Goal: Information Seeking & Learning: Learn about a topic

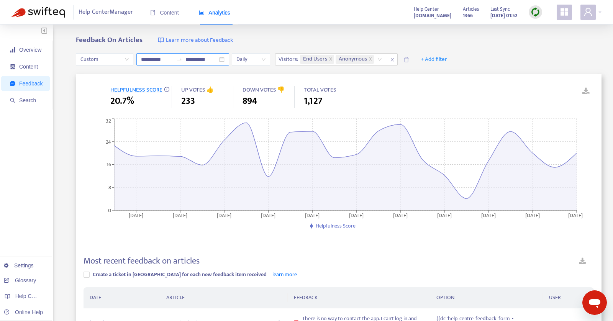
click at [178, 61] on icon "swap-right" at bounding box center [179, 59] width 6 height 6
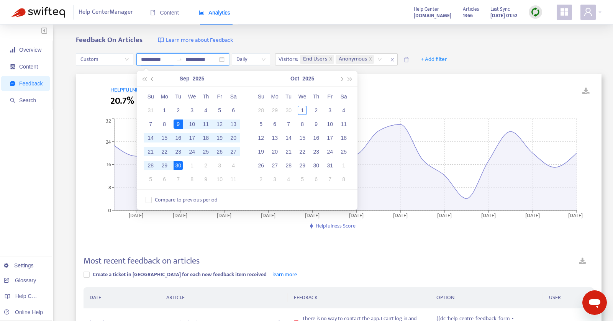
click at [178, 61] on icon "swap-right" at bounding box center [179, 59] width 6 height 6
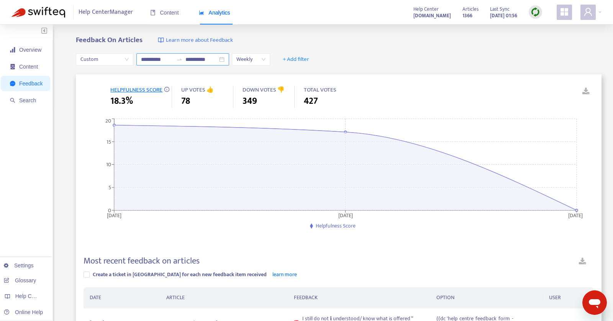
click at [177, 61] on icon "swap-right" at bounding box center [179, 59] width 6 height 6
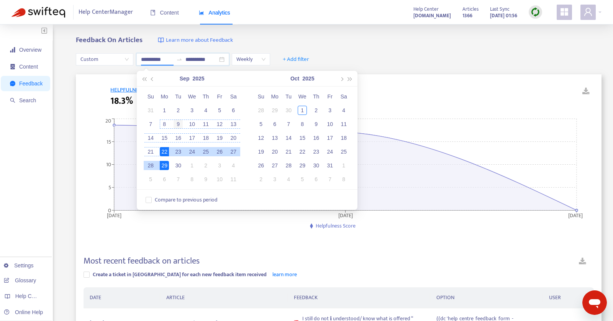
type input "**********"
click at [177, 123] on div "9" at bounding box center [177, 123] width 9 height 9
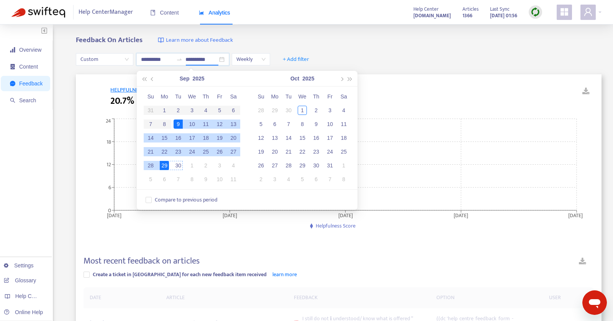
type input "**********"
click at [177, 165] on div "30" at bounding box center [177, 165] width 9 height 9
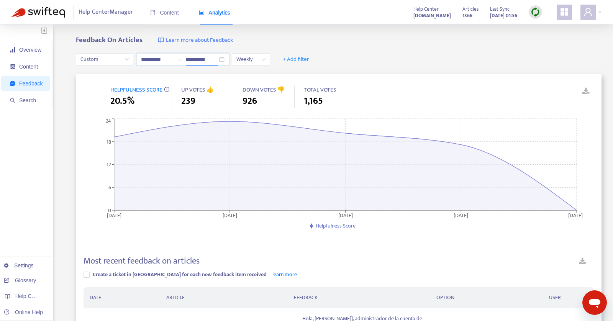
click at [406, 47] on div "**********" at bounding box center [338, 59] width 525 height 29
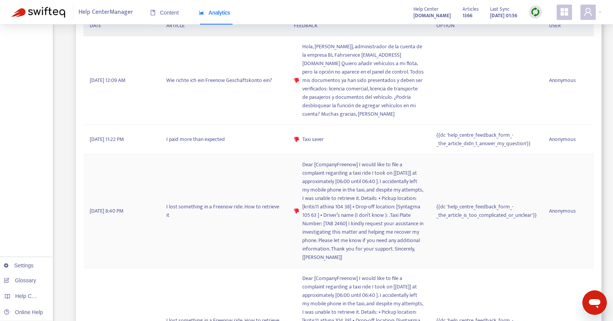
scroll to position [196, 0]
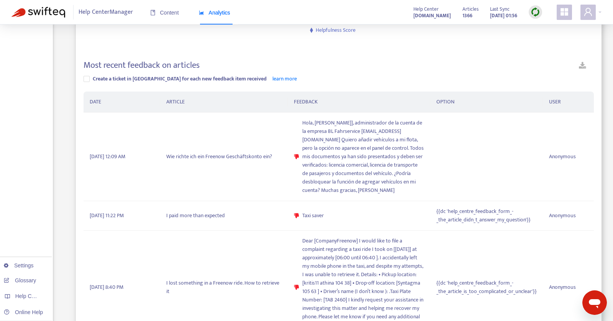
click at [583, 63] on link at bounding box center [582, 66] width 23 height 13
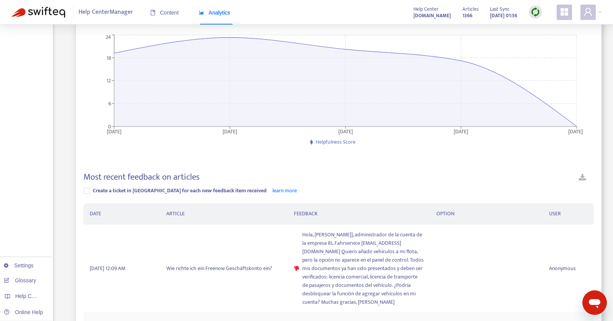
scroll to position [0, 0]
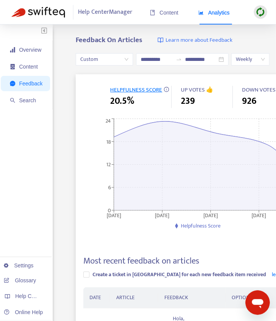
click at [274, 113] on div "HELPFULNESS SCORE 20.5% UP VOTES 👍 239 DOWN VOTES 👎 926 TOTAL VOTES 1,165 2025-…" at bounding box center [202, 168] width 238 height 164
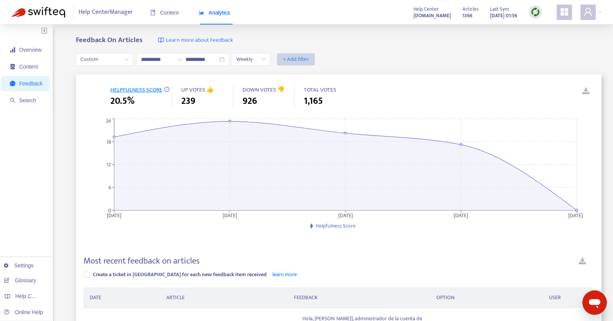
click at [302, 61] on span "+ Add filter" at bounding box center [296, 59] width 26 height 9
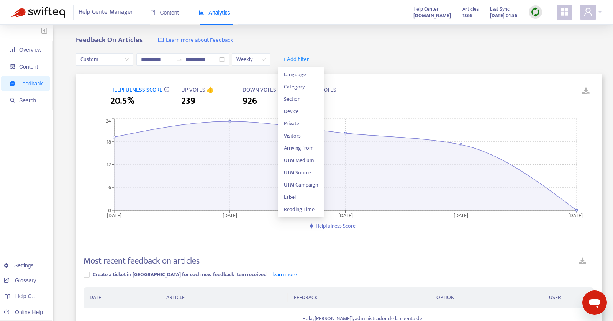
click at [302, 68] on ul "Language Category Section Device Private Visitors Arriving from UTM Medium UTM …" at bounding box center [301, 142] width 46 height 150
click at [303, 71] on span "Language" at bounding box center [301, 74] width 34 height 8
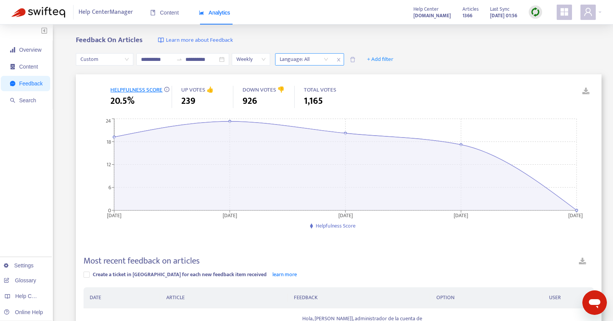
click at [315, 58] on div at bounding box center [300, 59] width 46 height 9
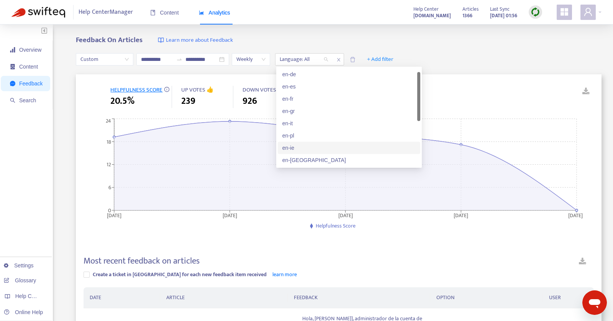
scroll to position [73, 0]
click at [294, 157] on div "es" at bounding box center [348, 160] width 133 height 8
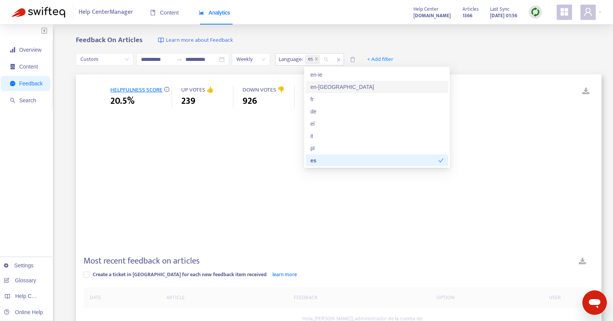
click at [491, 40] on div "Feedback On Articles Learn more about Feedback" at bounding box center [338, 40] width 525 height 9
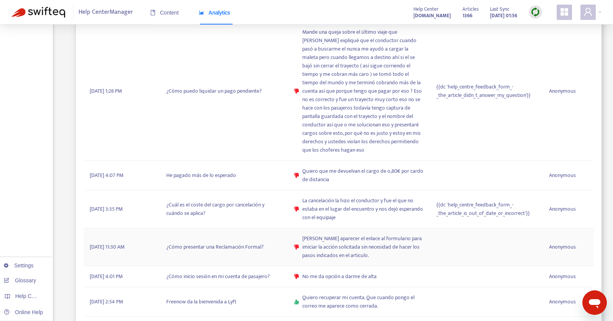
scroll to position [589, 0]
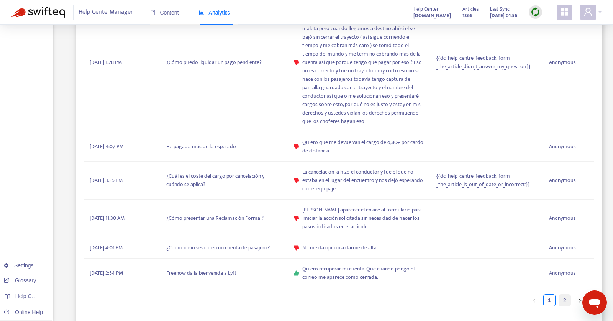
click at [567, 294] on link "2" at bounding box center [564, 299] width 11 height 11
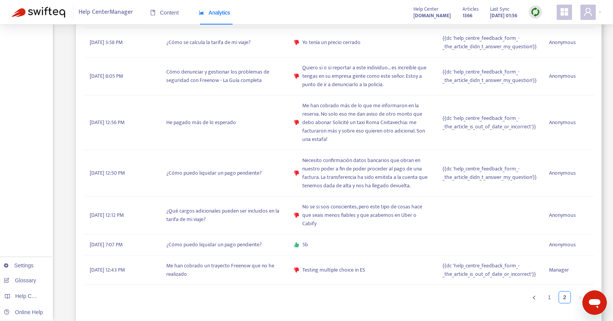
scroll to position [556, 0]
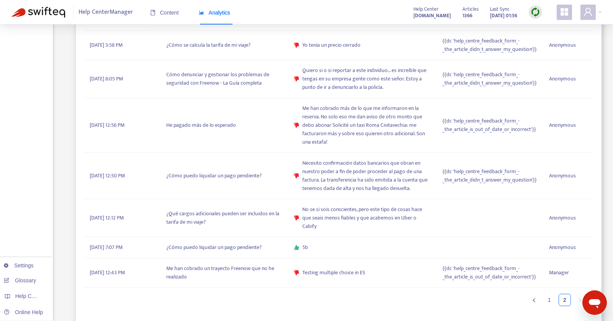
click at [565, 298] on link "2" at bounding box center [564, 299] width 11 height 11
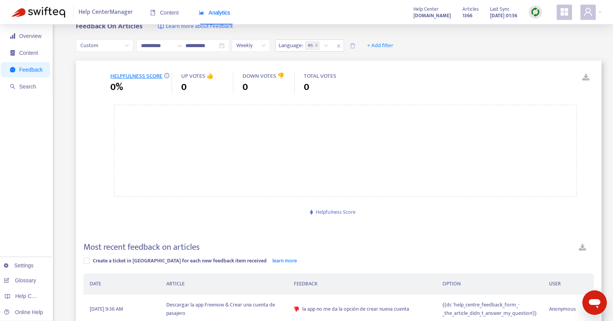
scroll to position [0, 0]
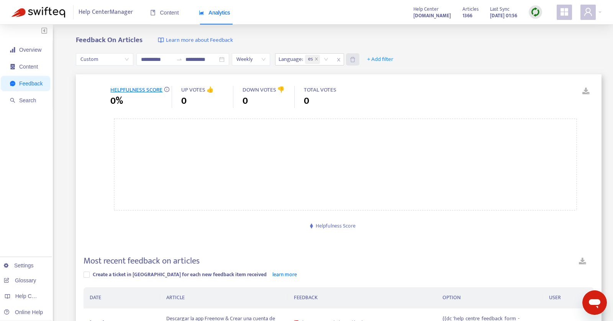
click at [355, 59] on icon "delete" at bounding box center [353, 60] width 6 height 6
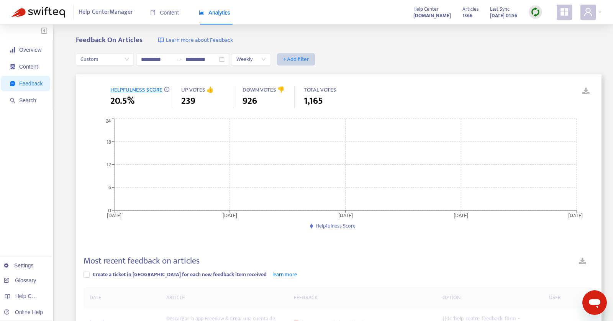
click at [307, 64] on span "+ Add filter" at bounding box center [296, 59] width 26 height 9
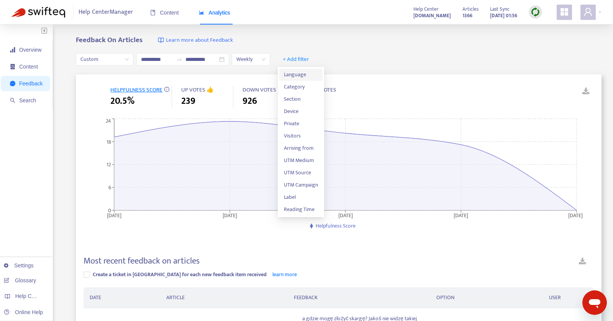
click at [299, 75] on span "Language" at bounding box center [301, 74] width 34 height 8
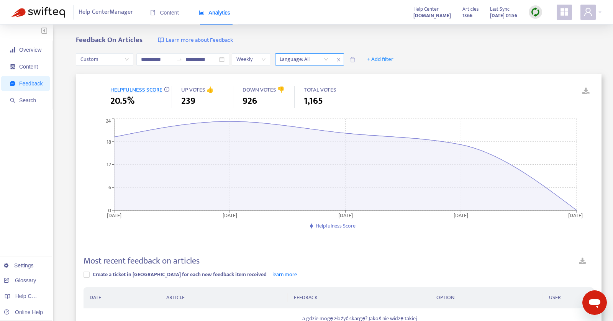
click at [322, 59] on div at bounding box center [300, 59] width 46 height 9
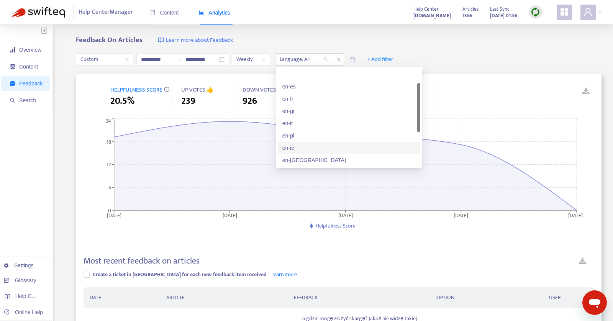
scroll to position [73, 0]
click at [296, 159] on div "es" at bounding box center [348, 160] width 133 height 8
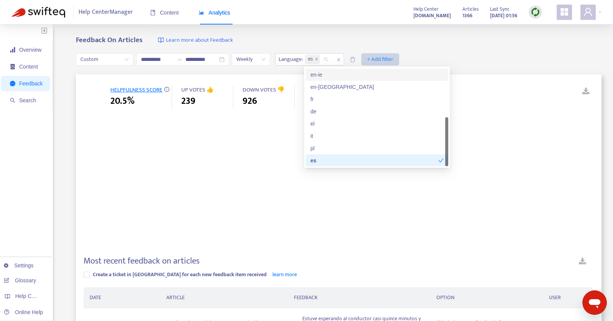
click at [386, 59] on span "+ Add filter" at bounding box center [380, 59] width 26 height 9
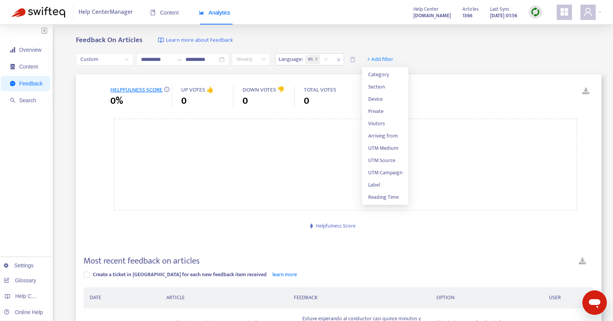
click at [259, 62] on span "Weekly" at bounding box center [250, 59] width 29 height 11
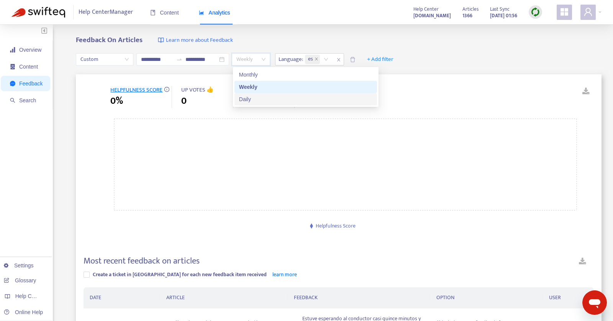
click at [251, 101] on div "Daily" at bounding box center [305, 99] width 133 height 8
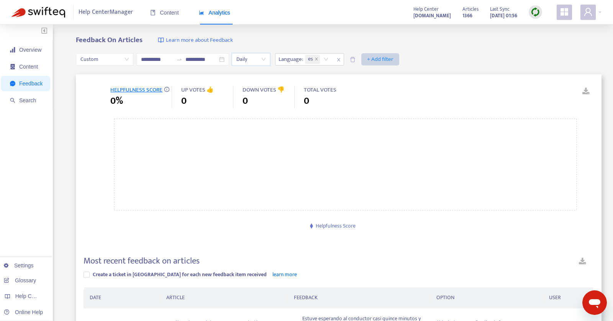
click at [375, 59] on span "+ Add filter" at bounding box center [380, 59] width 26 height 9
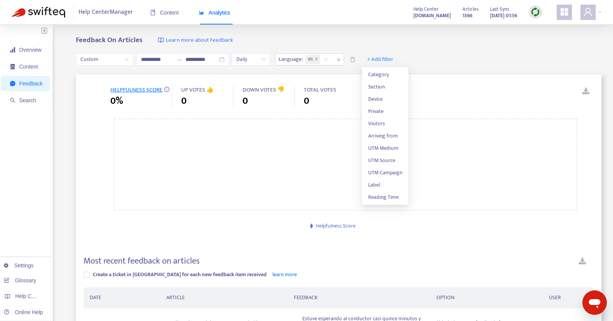
click at [440, 57] on div "**********" at bounding box center [338, 59] width 525 height 29
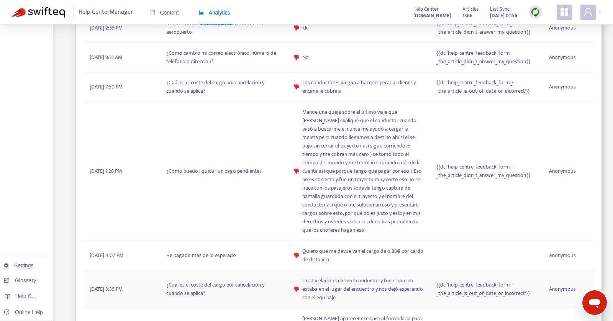
scroll to position [589, 0]
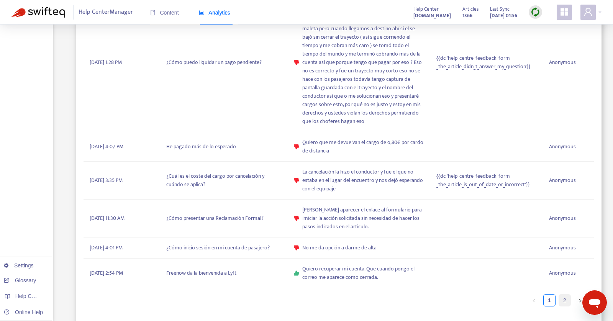
click at [565, 298] on link "2" at bounding box center [564, 299] width 11 height 11
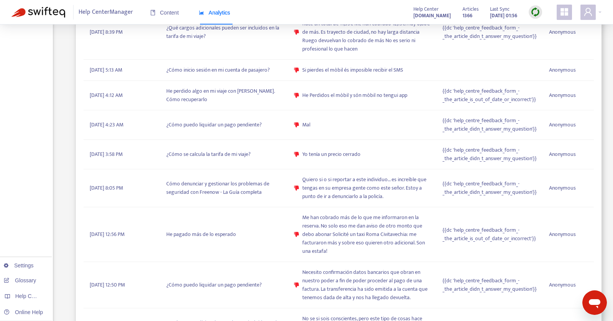
scroll to position [556, 0]
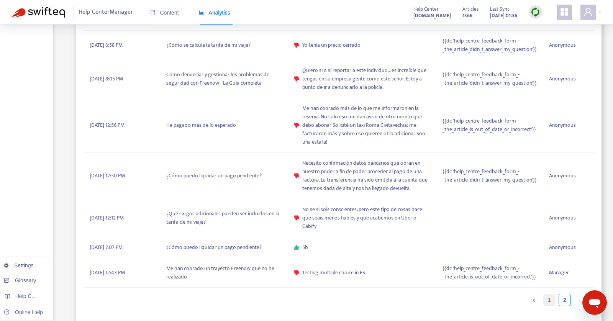
click at [550, 298] on link "1" at bounding box center [548, 299] width 11 height 11
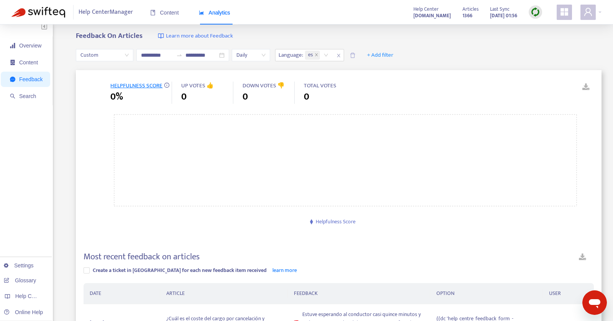
scroll to position [0, 0]
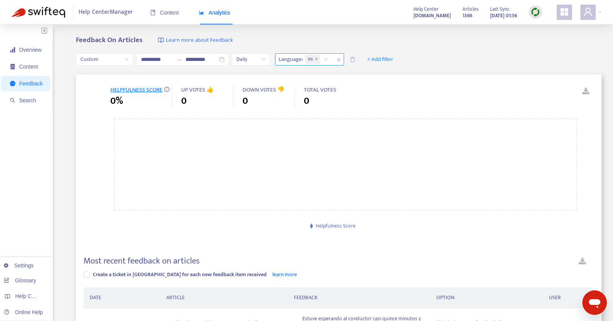
click at [327, 57] on div "es" at bounding box center [317, 59] width 29 height 11
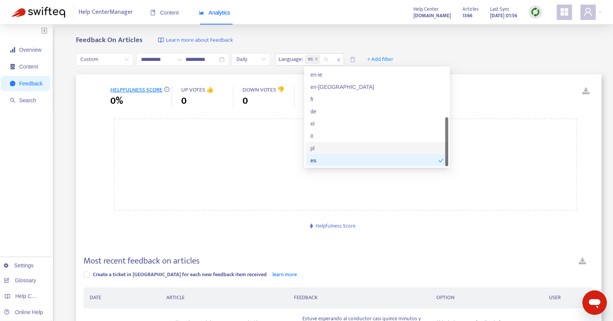
scroll to position [3, 0]
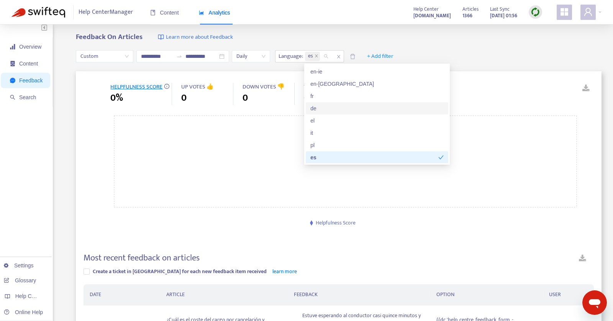
click at [312, 108] on div "de" at bounding box center [376, 108] width 133 height 8
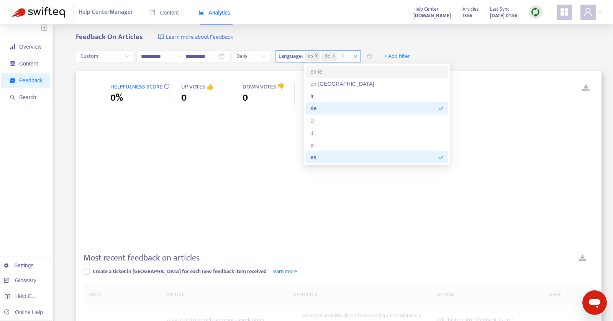
click at [316, 57] on span "close" at bounding box center [316, 56] width 4 height 5
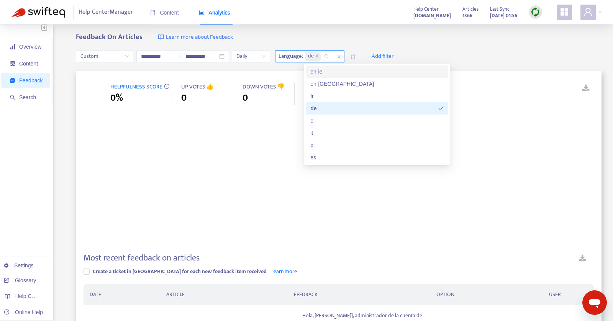
click at [440, 35] on div "Feedback On Articles Learn more about Feedback" at bounding box center [338, 37] width 525 height 9
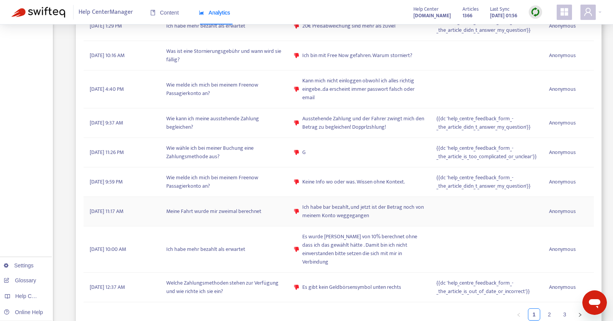
scroll to position [615, 0]
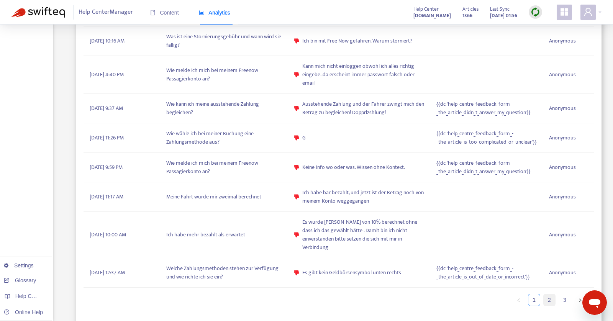
click at [550, 294] on link "2" at bounding box center [548, 299] width 11 height 11
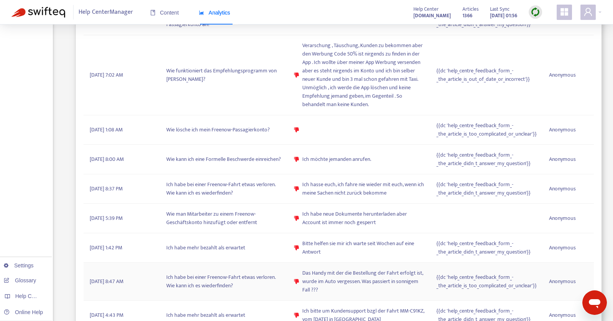
scroll to position [564, 0]
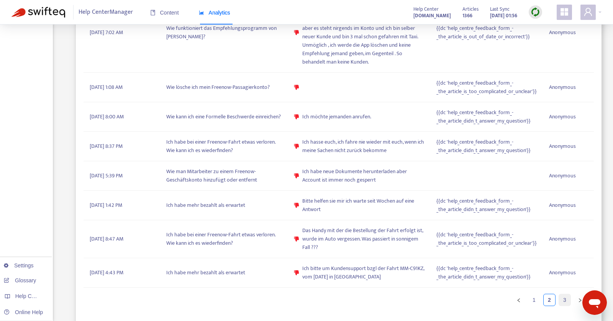
click at [564, 296] on link "3" at bounding box center [564, 299] width 11 height 11
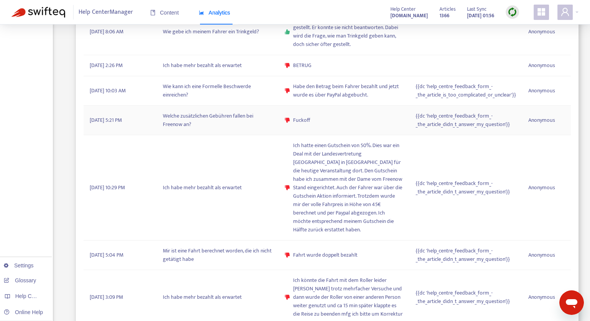
scroll to position [0, 0]
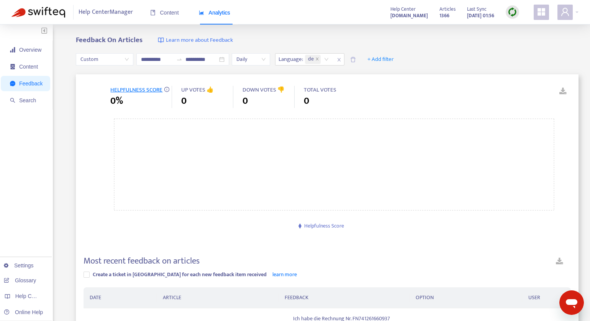
click at [319, 59] on icon "close" at bounding box center [317, 59] width 4 height 4
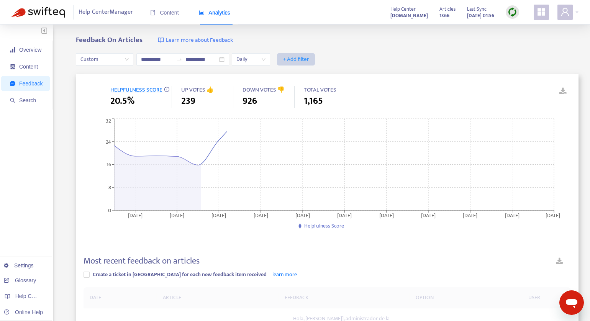
click at [302, 59] on span "+ Add filter" at bounding box center [296, 59] width 26 height 9
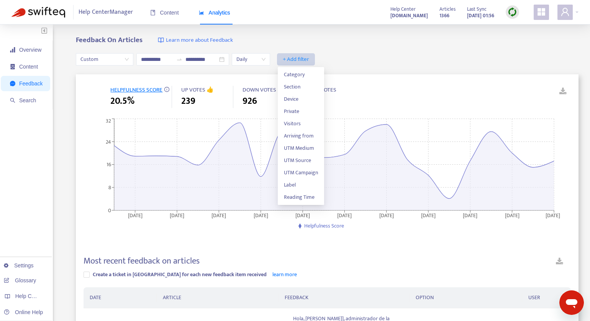
click at [291, 58] on span "+ Add filter" at bounding box center [296, 59] width 26 height 9
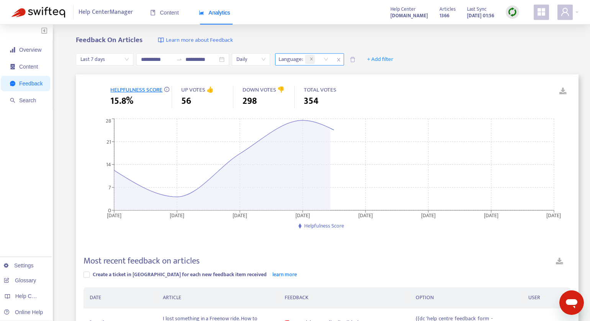
click at [327, 60] on div at bounding box center [317, 59] width 29 height 11
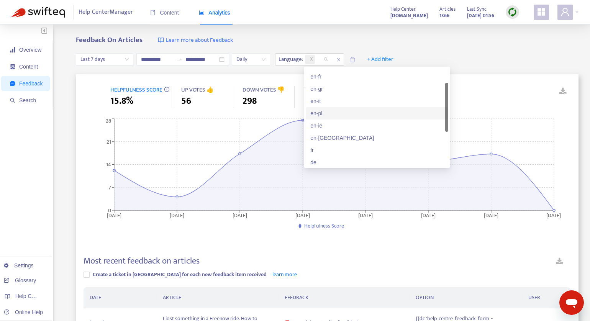
scroll to position [24, 0]
click at [323, 134] on div "en-gb" at bounding box center [376, 136] width 133 height 8
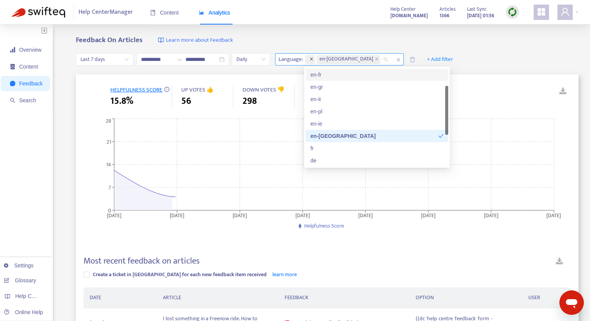
click at [312, 59] on icon "close" at bounding box center [311, 58] width 3 height 3
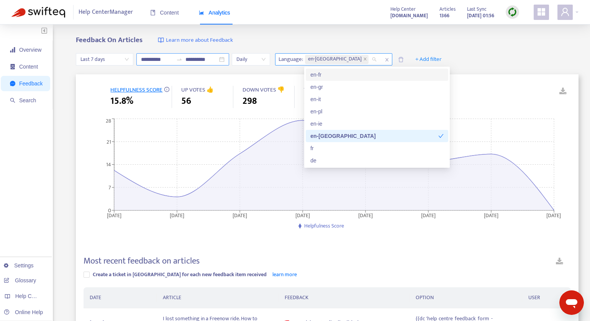
click at [173, 61] on input "**********" at bounding box center [157, 59] width 32 height 8
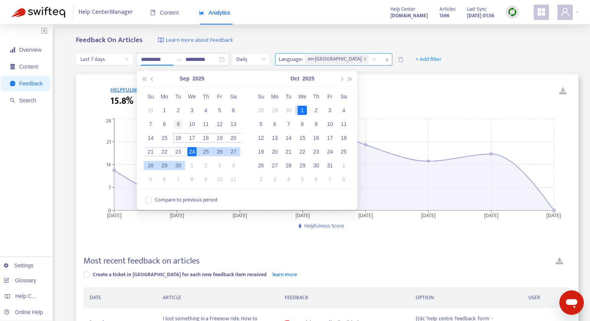
type input "**********"
click at [179, 121] on div "9" at bounding box center [177, 123] width 9 height 9
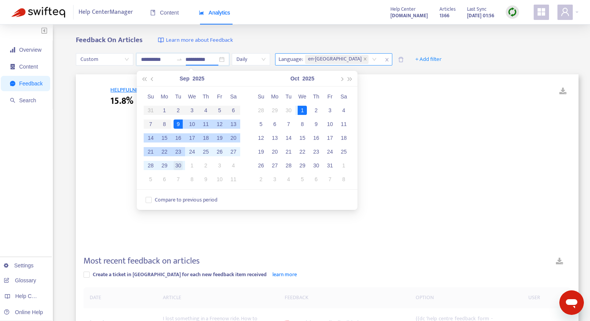
type input "**********"
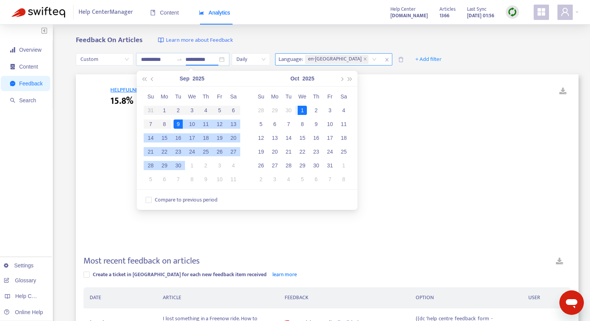
click at [179, 168] on div "30" at bounding box center [177, 165] width 9 height 9
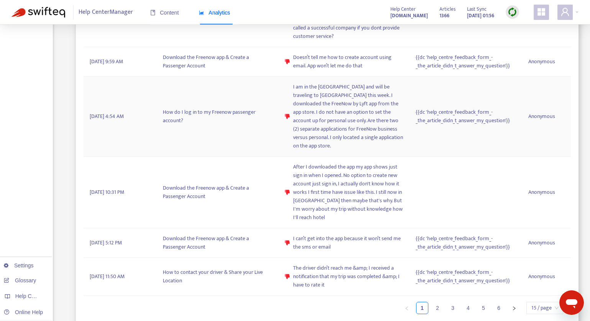
scroll to position [910, 0]
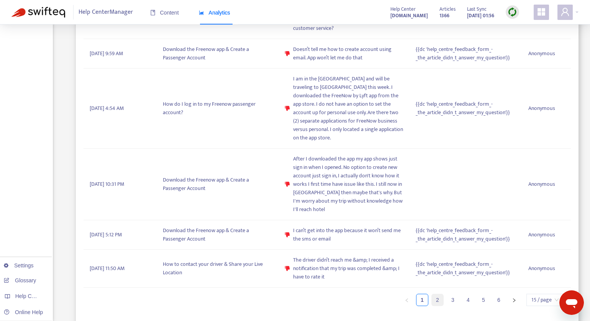
click at [441, 301] on link "2" at bounding box center [437, 299] width 11 height 11
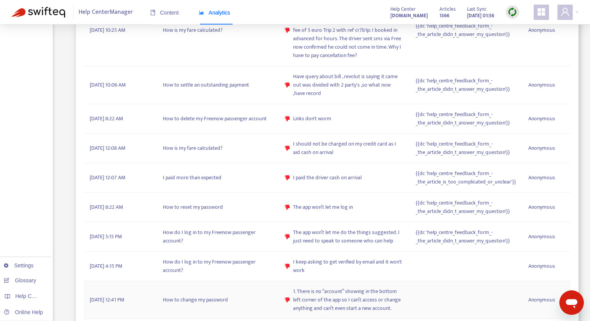
scroll to position [539, 0]
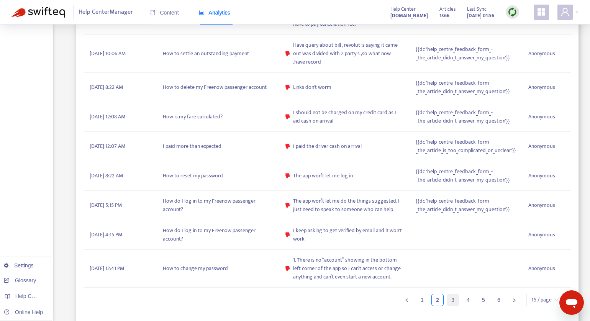
click at [453, 301] on link "3" at bounding box center [452, 299] width 11 height 11
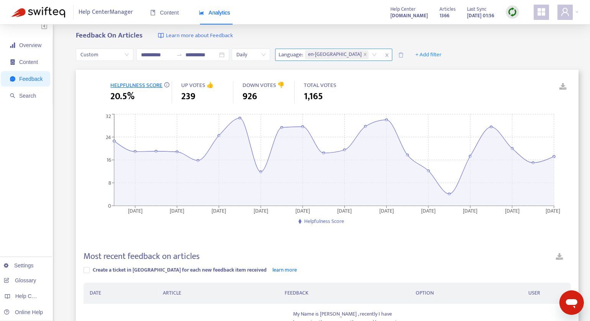
scroll to position [0, 0]
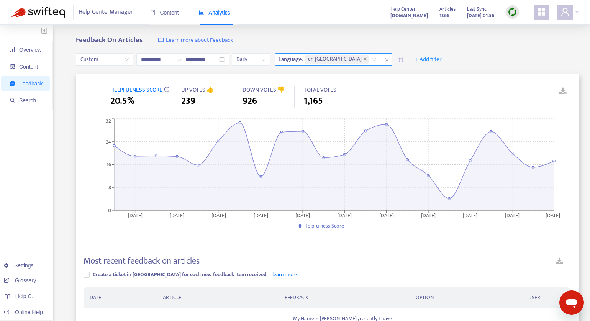
click at [259, 60] on span "Daily" at bounding box center [250, 59] width 29 height 11
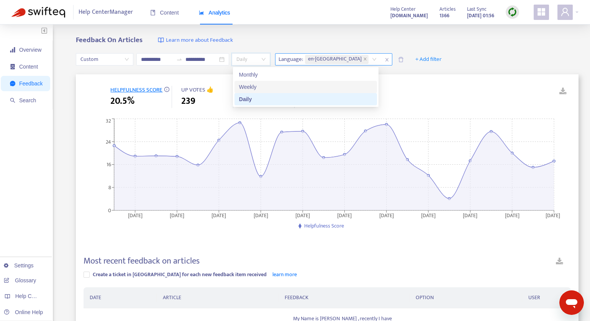
click at [252, 85] on div "Weekly" at bounding box center [305, 87] width 133 height 8
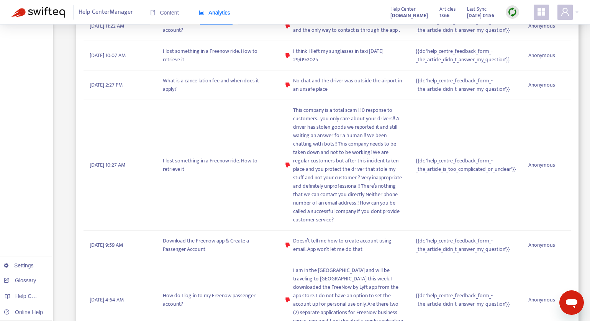
scroll to position [910, 0]
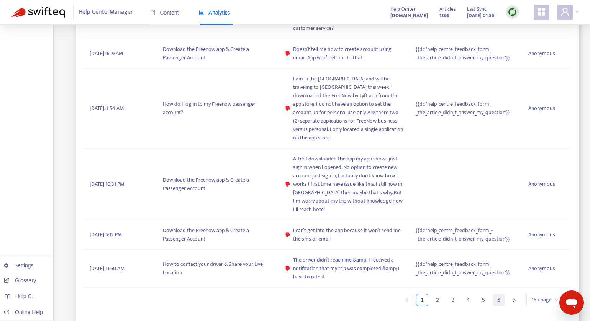
click at [497, 297] on link "6" at bounding box center [498, 299] width 11 height 11
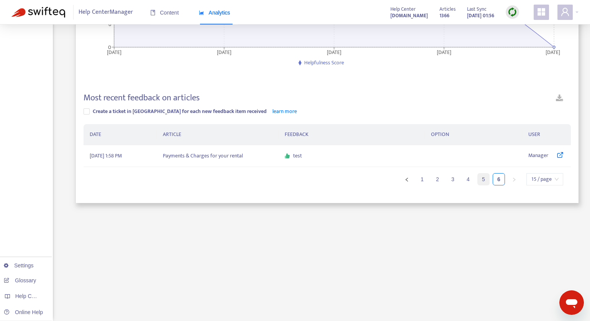
click at [485, 180] on link "5" at bounding box center [483, 178] width 11 height 11
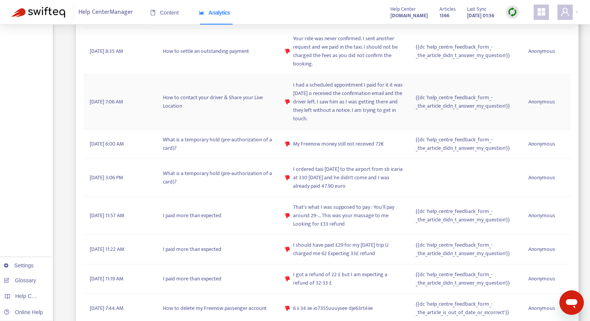
scroll to position [581, 0]
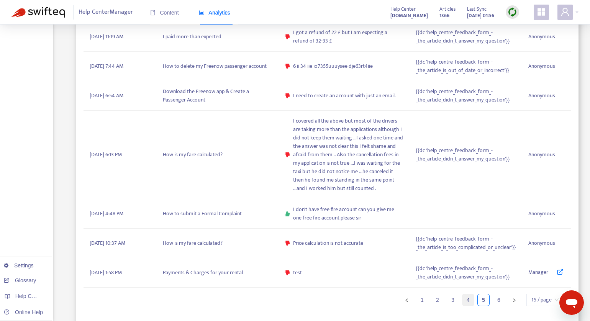
click at [467, 298] on link "4" at bounding box center [467, 299] width 11 height 11
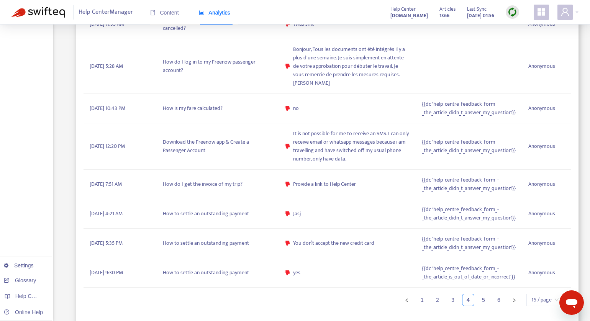
scroll to position [573, 0]
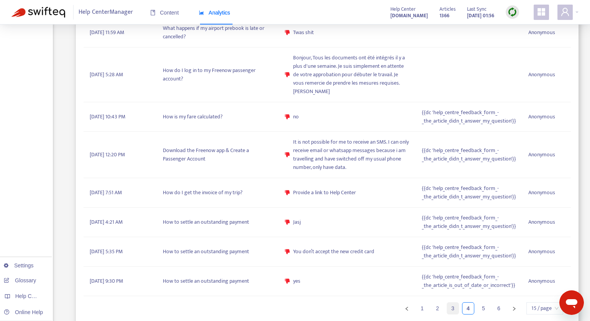
click at [452, 303] on link "3" at bounding box center [452, 308] width 11 height 11
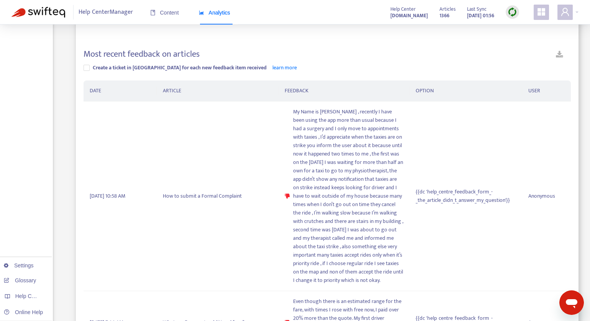
scroll to position [0, 0]
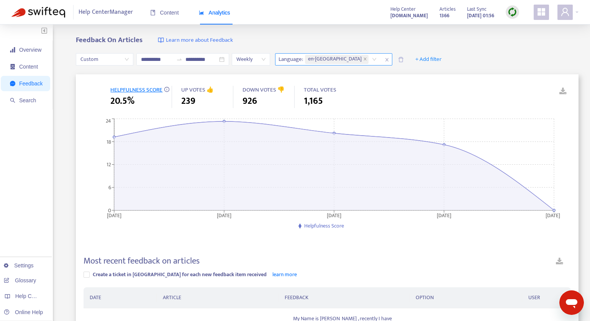
click at [384, 61] on icon "close" at bounding box center [386, 59] width 5 height 5
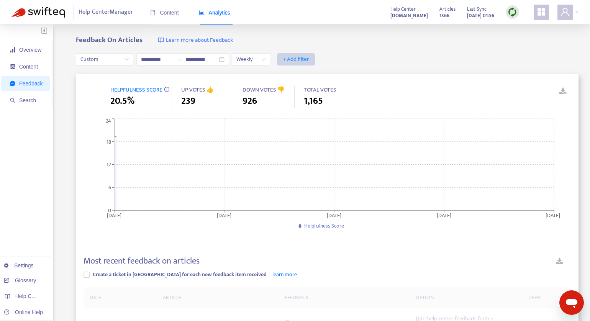
click at [298, 61] on span "+ Add filter" at bounding box center [296, 59] width 26 height 9
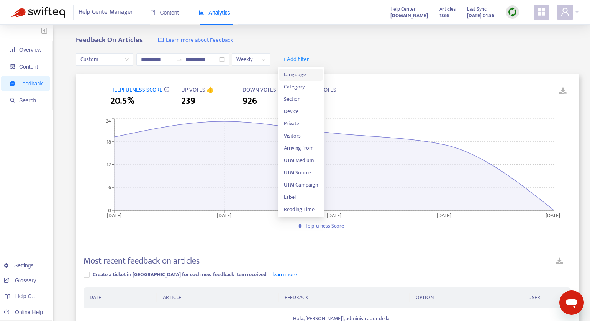
click at [301, 72] on span "Language" at bounding box center [301, 74] width 34 height 8
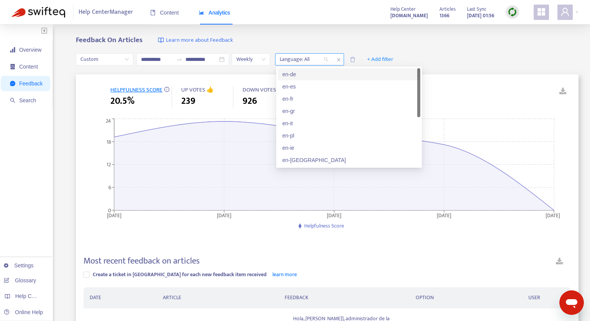
click at [301, 62] on div at bounding box center [300, 59] width 46 height 9
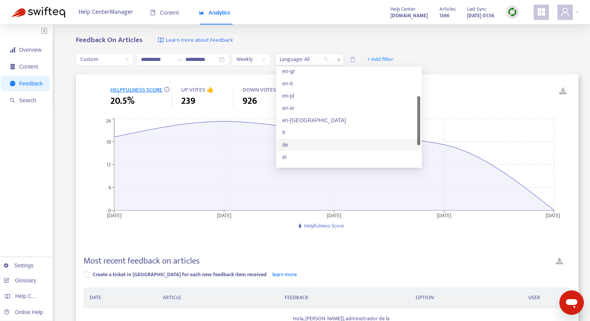
scroll to position [40, 0]
click at [283, 149] on div "de" at bounding box center [349, 144] width 142 height 12
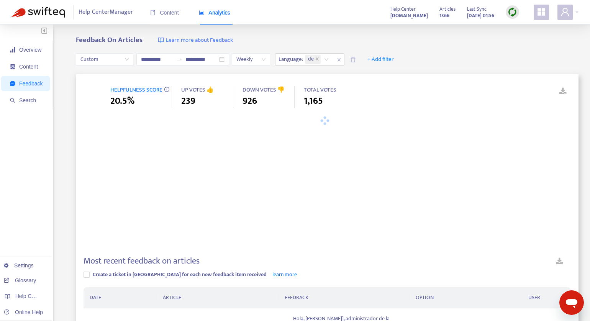
click at [462, 54] on div "**********" at bounding box center [327, 59] width 502 height 29
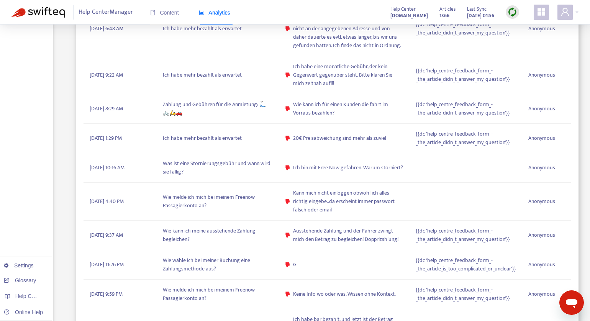
scroll to position [631, 0]
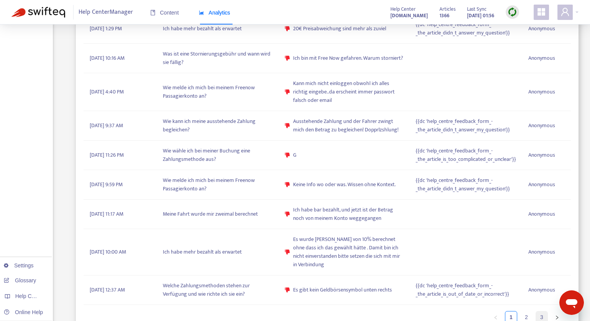
click at [536, 311] on link "3" at bounding box center [541, 316] width 11 height 11
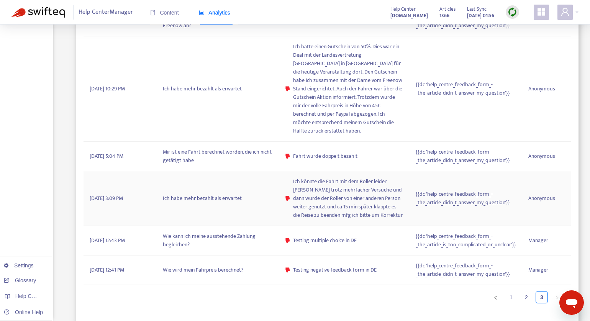
click at [364, 192] on span "Ich könnte die Fahrt mit dem Roller leider beenden trotz mehrfacher Versuche un…" at bounding box center [348, 198] width 110 height 42
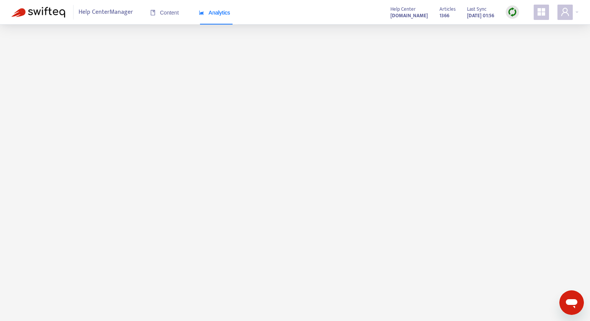
click at [358, 167] on tbody "September 15, 2025 6:19 AM Mir ist eine Fahrt berechnet worden, die ich nicht g…" at bounding box center [326, 70] width 487 height 552
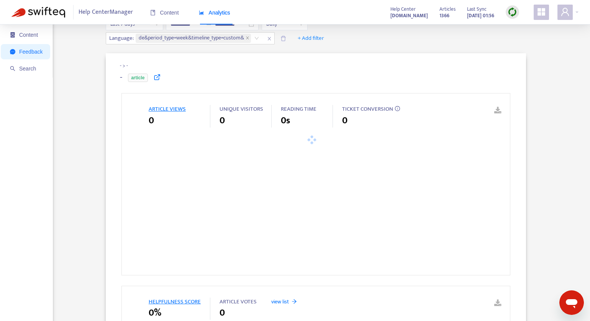
type input "**********"
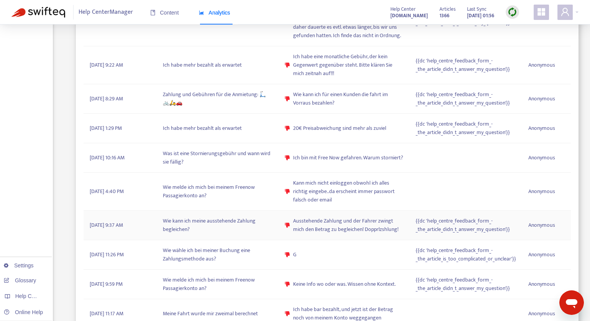
scroll to position [628, 0]
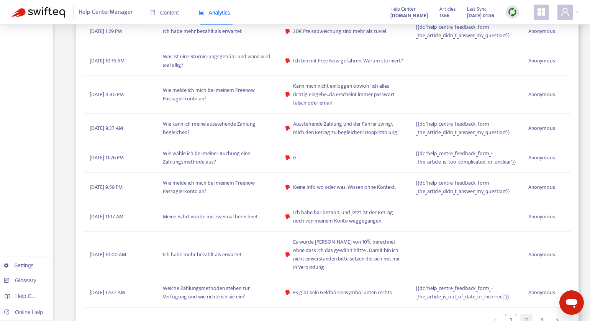
click at [525, 314] on li "2" at bounding box center [526, 320] width 12 height 12
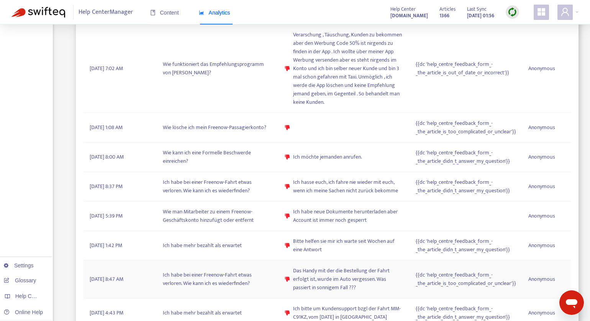
scroll to position [581, 0]
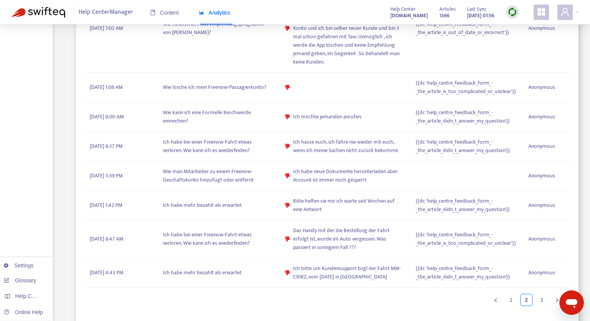
click at [548, 298] on ul "1 2 3" at bounding box center [322, 300] width 479 height 12
click at [541, 299] on link "3" at bounding box center [541, 299] width 11 height 11
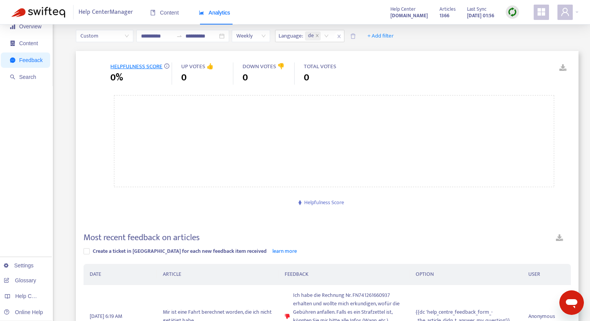
scroll to position [0, 0]
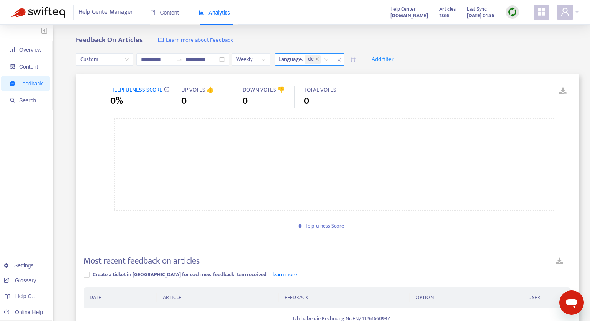
click at [324, 59] on div "de" at bounding box center [317, 59] width 29 height 11
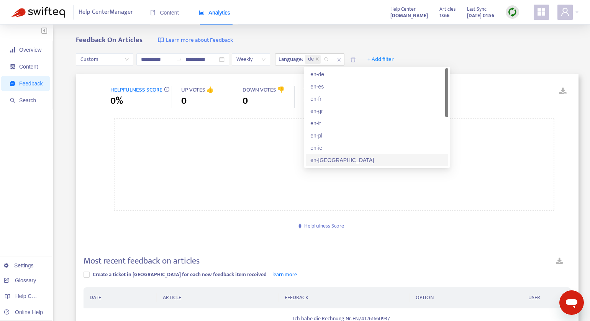
click at [323, 161] on div "en-gb" at bounding box center [376, 160] width 133 height 8
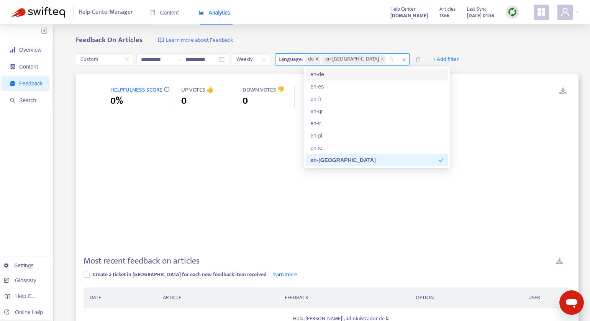
click at [317, 58] on icon "close" at bounding box center [317, 58] width 3 height 3
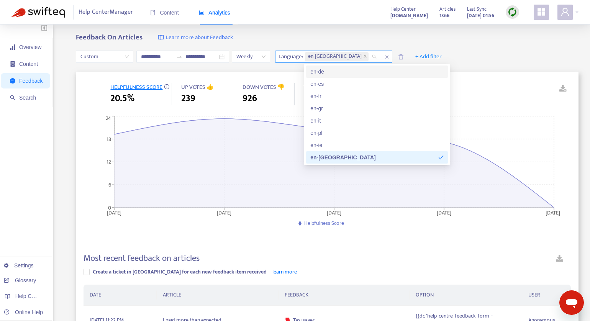
scroll to position [98, 0]
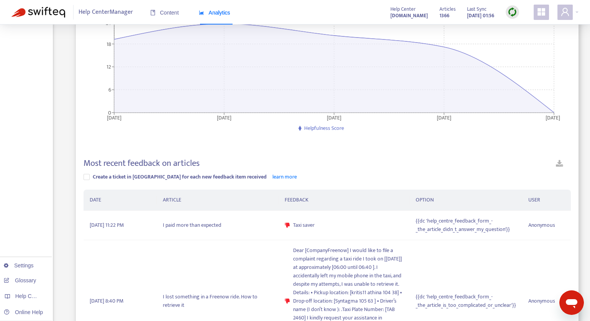
click at [561, 164] on link at bounding box center [559, 164] width 23 height 13
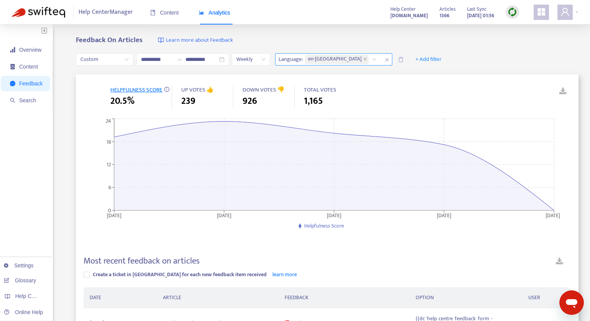
click at [334, 60] on div "en-gb" at bounding box center [341, 59] width 77 height 11
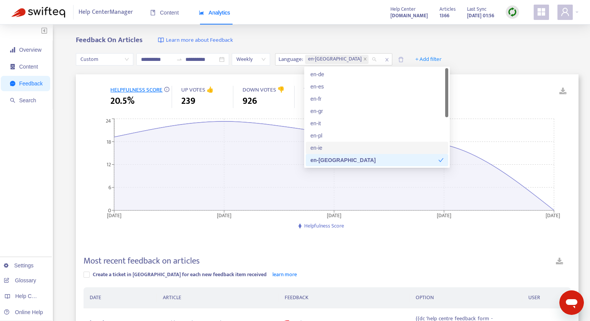
click at [324, 146] on div "en-ie" at bounding box center [376, 148] width 133 height 8
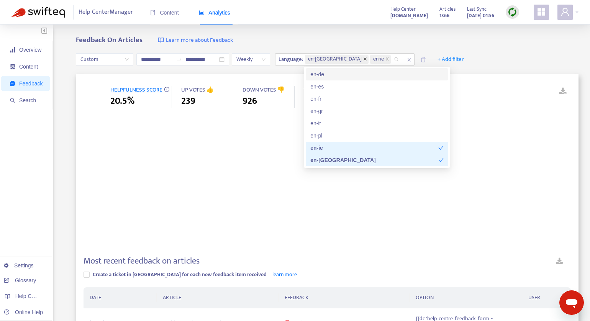
click at [363, 60] on icon "close" at bounding box center [365, 59] width 4 height 4
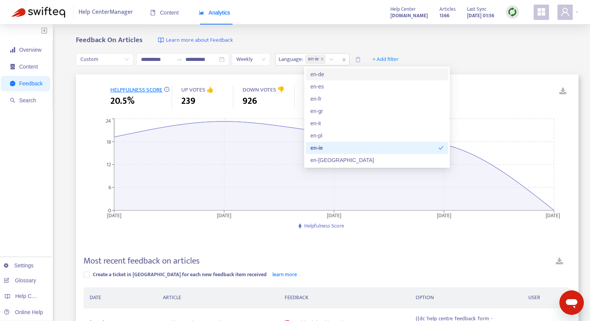
click at [455, 53] on div "**********" at bounding box center [327, 59] width 502 height 29
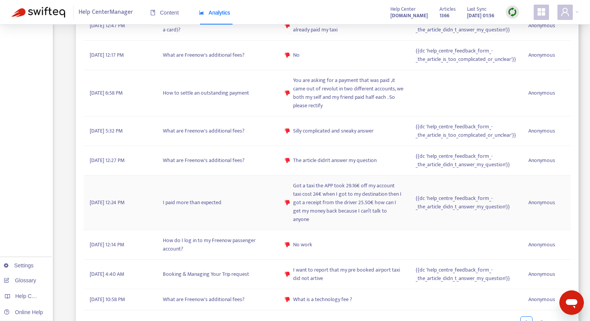
scroll to position [522, 0]
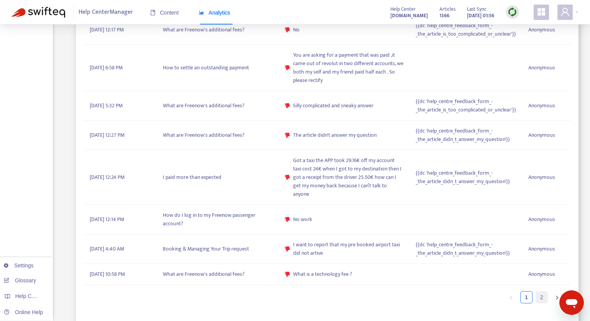
click at [541, 295] on link "2" at bounding box center [541, 296] width 11 height 11
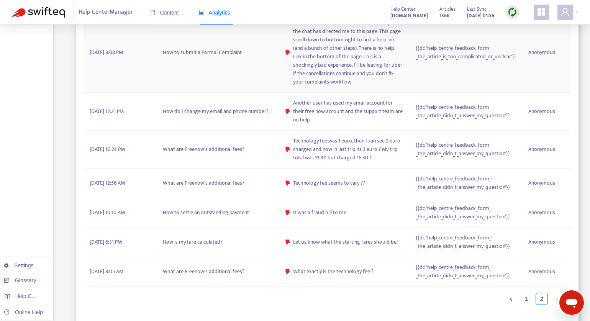
scroll to position [0, 0]
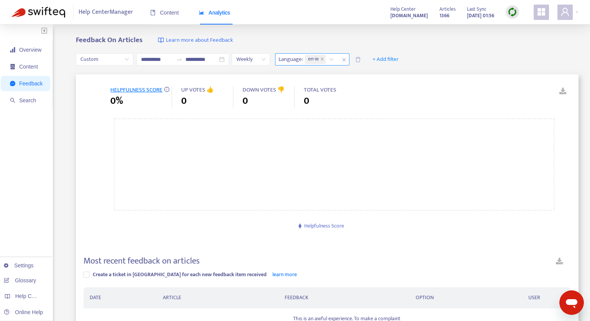
click at [331, 60] on div "en-ie" at bounding box center [320, 59] width 34 height 11
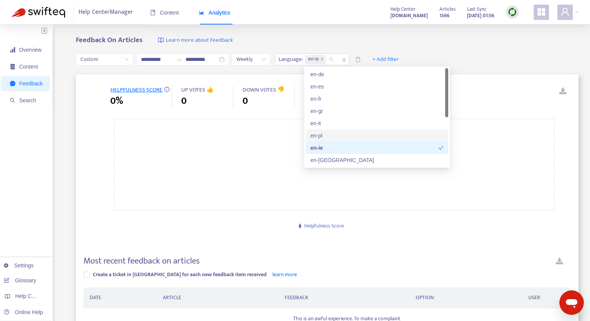
scroll to position [73, 0]
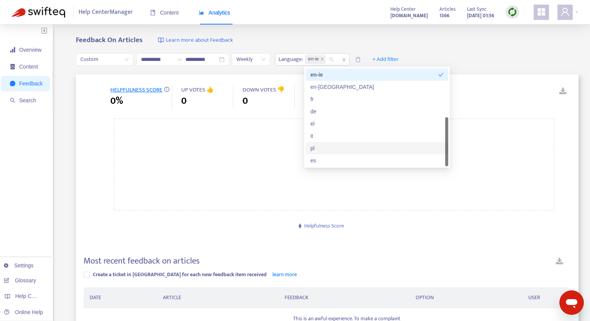
click at [315, 148] on div "pl" at bounding box center [376, 148] width 133 height 8
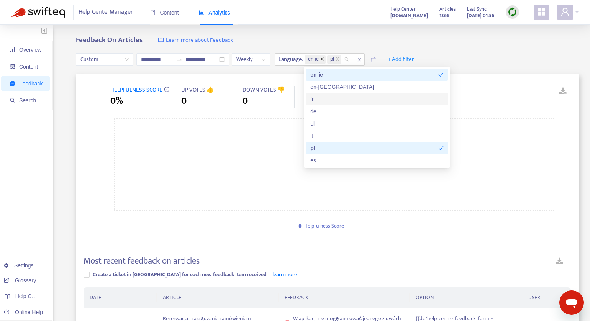
click at [322, 58] on icon "close" at bounding box center [322, 59] width 4 height 4
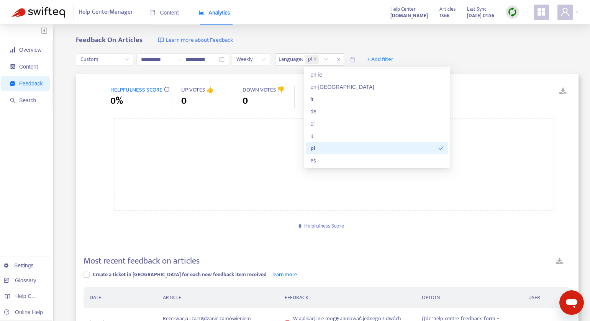
click at [447, 67] on body "**********" at bounding box center [295, 324] width 590 height 648
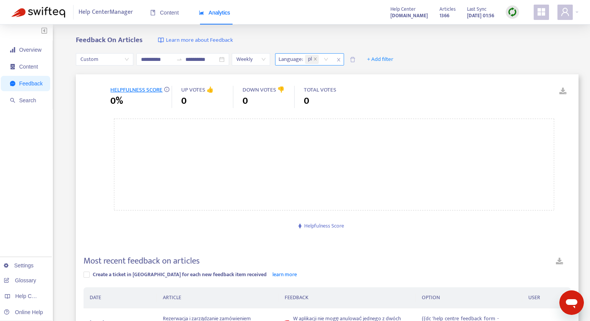
click at [329, 60] on div "pl" at bounding box center [317, 59] width 29 height 11
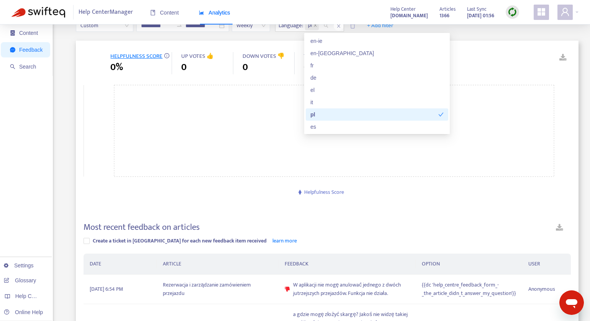
scroll to position [37, 0]
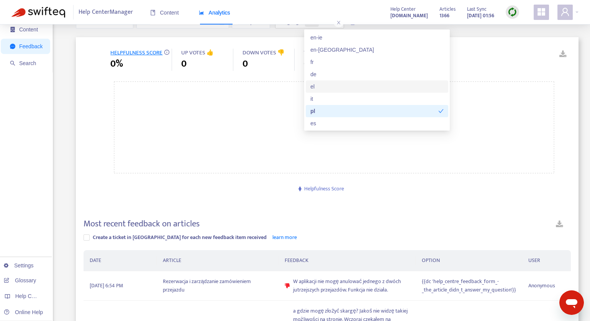
click at [345, 88] on div "el" at bounding box center [376, 86] width 133 height 8
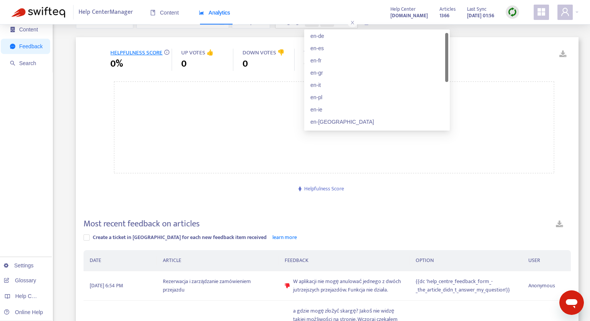
scroll to position [1, 0]
click at [268, 101] on icon at bounding box center [324, 137] width 482 height 115
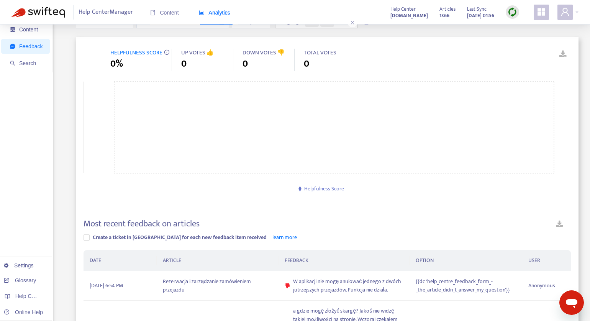
scroll to position [0, 0]
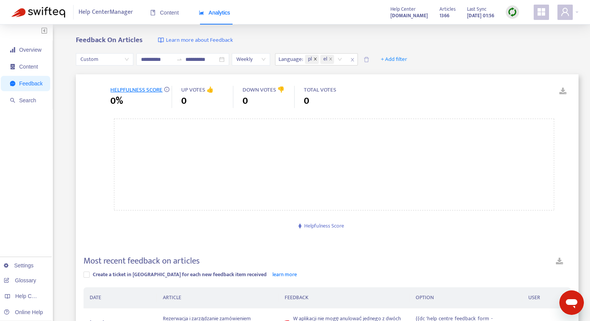
click at [316, 58] on icon "close" at bounding box center [315, 58] width 3 height 3
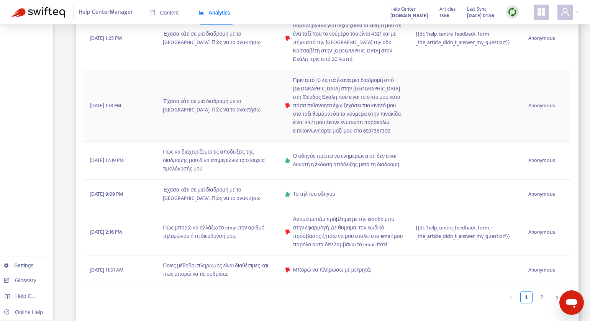
scroll to position [766, 0]
click at [541, 295] on link "2" at bounding box center [541, 296] width 11 height 11
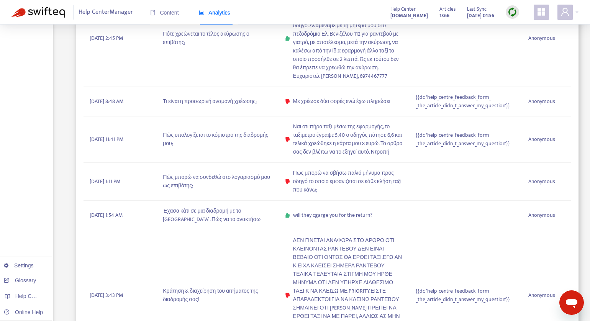
scroll to position [901, 0]
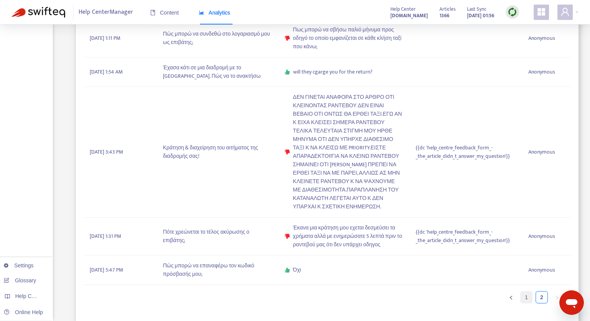
click at [527, 297] on link "1" at bounding box center [525, 296] width 11 height 11
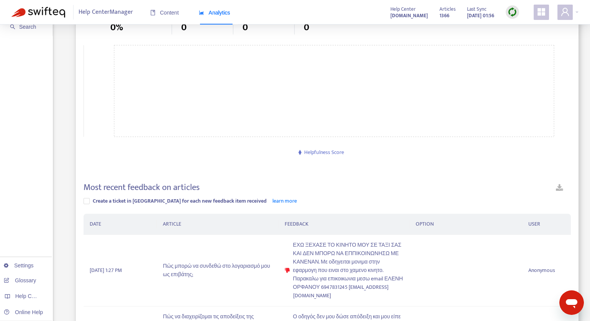
scroll to position [0, 0]
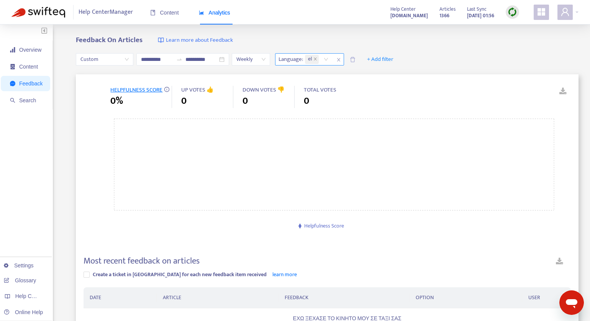
click at [329, 60] on div "el" at bounding box center [317, 59] width 29 height 11
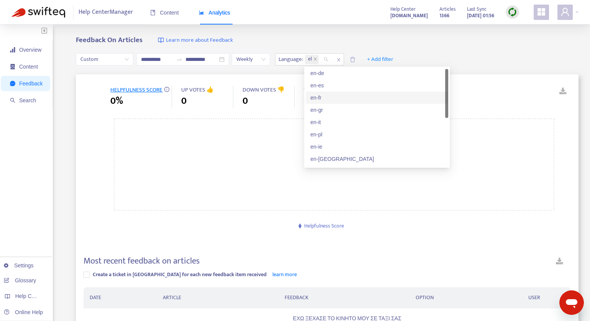
click at [322, 97] on div "en-fr" at bounding box center [376, 97] width 133 height 8
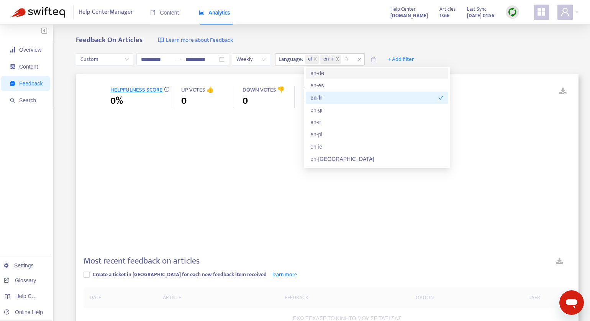
click at [338, 59] on icon "close" at bounding box center [337, 58] width 3 height 3
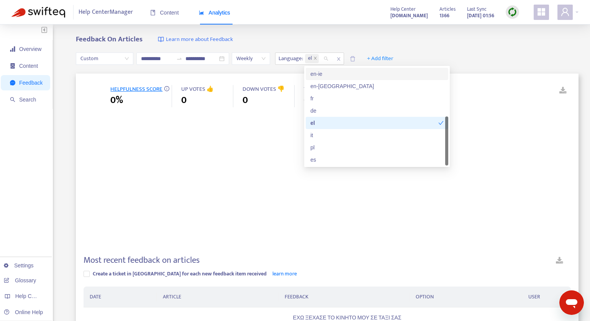
scroll to position [2, 0]
drag, startPoint x: 311, startPoint y: 104, endPoint x: 311, endPoint y: 98, distance: 5.7
click at [311, 98] on div "en-pl en-ie en-gb fr de el it pl es" at bounding box center [377, 110] width 142 height 110
click at [311, 98] on div "fr" at bounding box center [376, 97] width 133 height 8
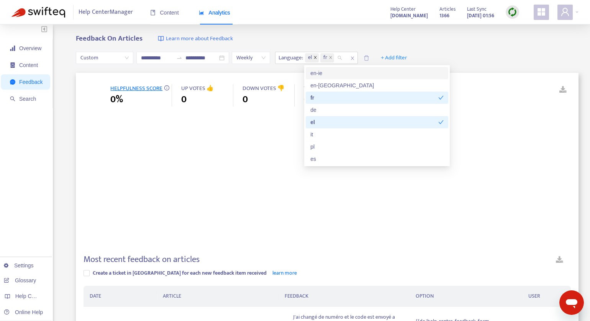
click at [316, 57] on icon "close" at bounding box center [315, 57] width 3 height 3
click at [460, 69] on div "**********" at bounding box center [327, 57] width 502 height 29
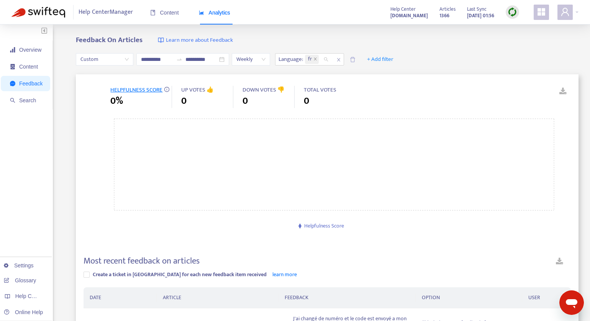
click at [323, 61] on div "fr" at bounding box center [314, 59] width 18 height 11
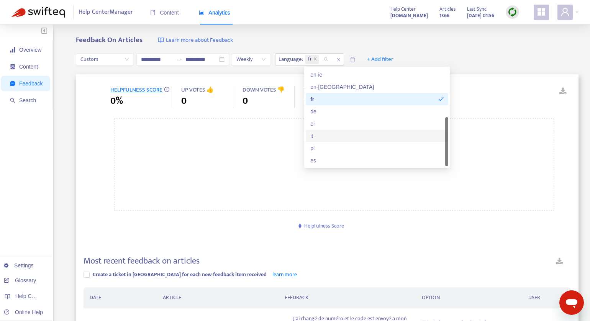
click at [321, 137] on div "it" at bounding box center [376, 136] width 133 height 8
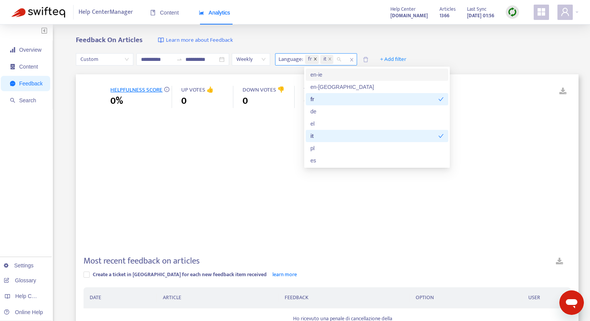
click at [317, 59] on icon "close" at bounding box center [315, 59] width 4 height 4
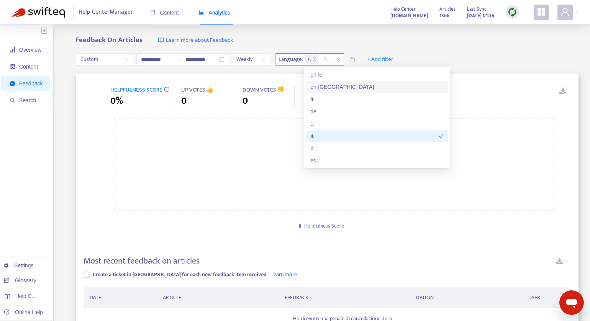
click at [431, 41] on div "Feedback On Articles Learn more about Feedback" at bounding box center [327, 40] width 502 height 9
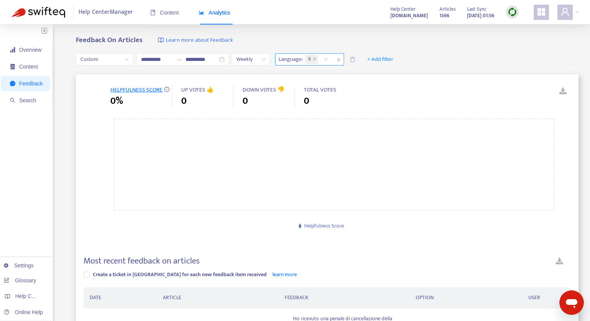
click at [323, 60] on div "it" at bounding box center [314, 59] width 18 height 11
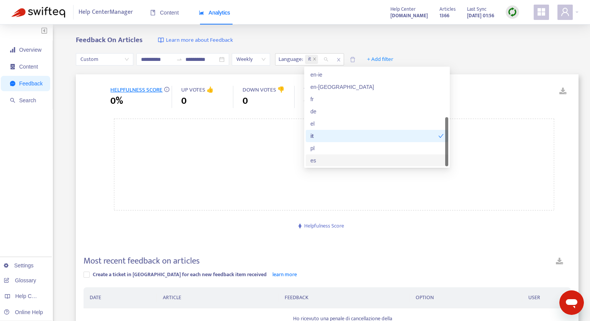
click at [321, 157] on div "es" at bounding box center [376, 160] width 133 height 8
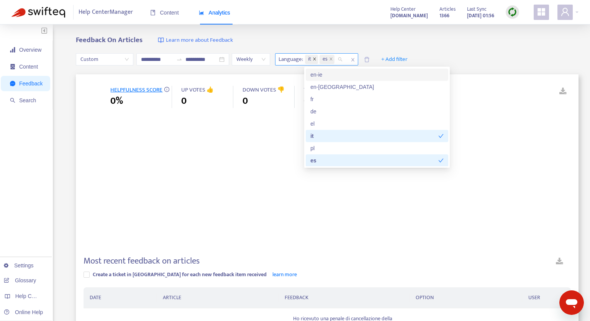
click at [315, 58] on icon "close" at bounding box center [314, 58] width 3 height 3
click at [456, 67] on div "**********" at bounding box center [327, 59] width 502 height 29
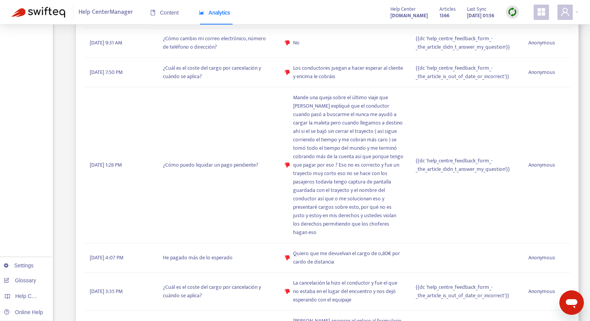
scroll to position [606, 0]
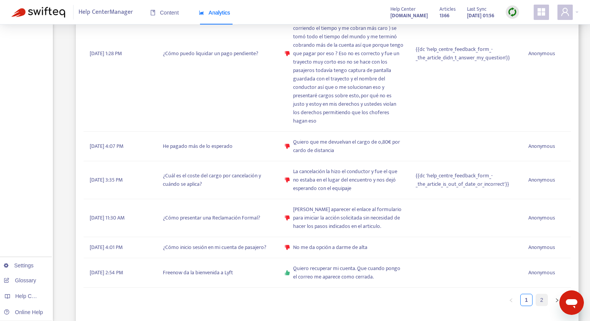
click at [540, 300] on link "2" at bounding box center [541, 299] width 11 height 11
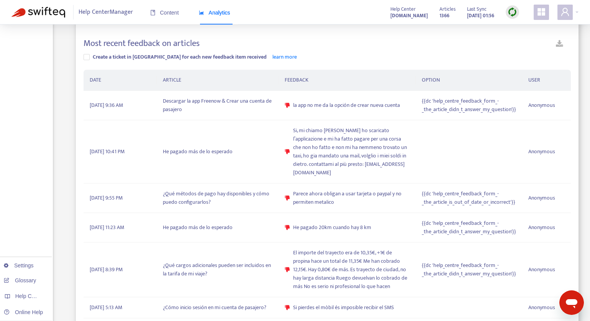
scroll to position [0, 0]
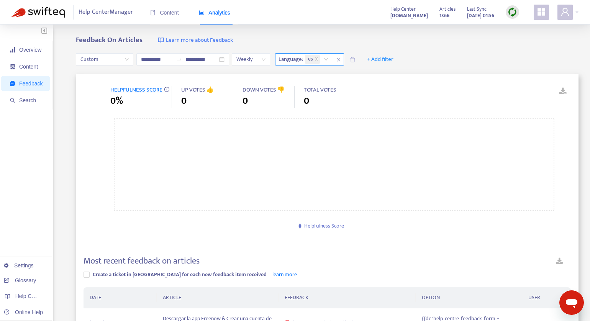
click at [579, 9] on div "Help Center Manager Content Analytics Help Center support.free-now.com Articles…" at bounding box center [295, 12] width 590 height 25
click at [575, 12] on div at bounding box center [567, 12] width 21 height 15
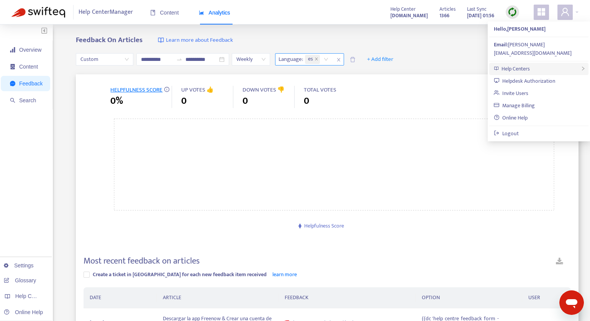
click at [519, 64] on span "Help Centers" at bounding box center [515, 68] width 28 height 9
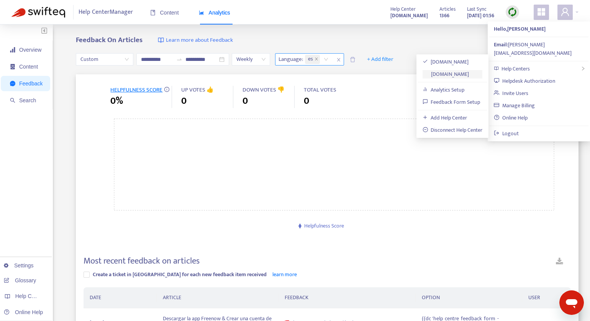
click at [448, 70] on link "[DOMAIN_NAME]" at bounding box center [445, 74] width 47 height 9
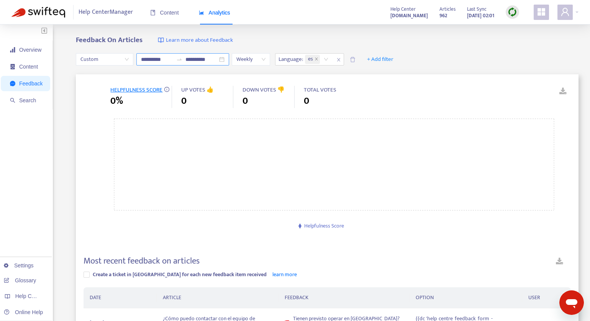
click at [180, 59] on icon "swap-right" at bounding box center [179, 60] width 5 height 2
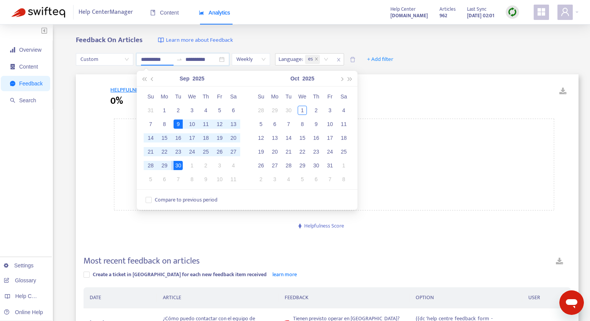
type input "**********"
click at [318, 58] on icon "close" at bounding box center [316, 59] width 4 height 4
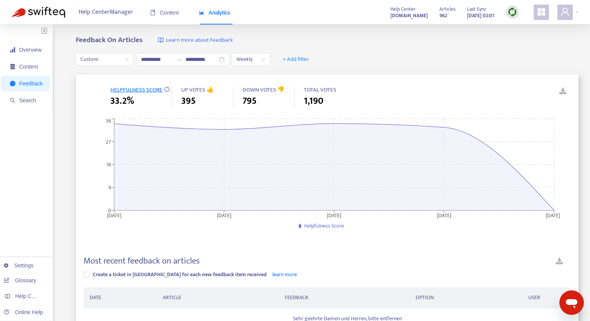
click at [322, 37] on div "Feedback On Articles Learn more about Feedback" at bounding box center [327, 40] width 502 height 9
click at [289, 61] on span "+ Add filter" at bounding box center [296, 59] width 26 height 9
click at [369, 54] on div "**********" at bounding box center [327, 59] width 502 height 29
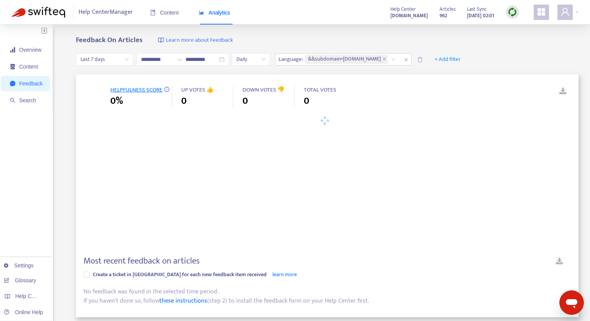
type input "**********"
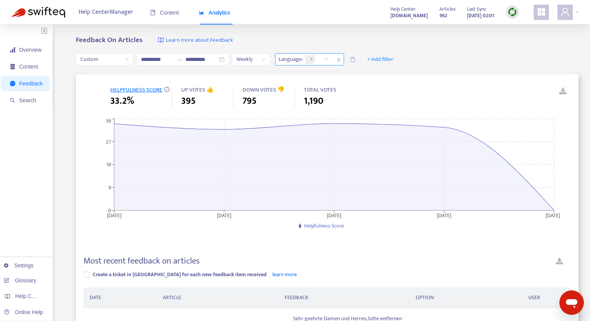
click at [323, 59] on div at bounding box center [314, 59] width 18 height 11
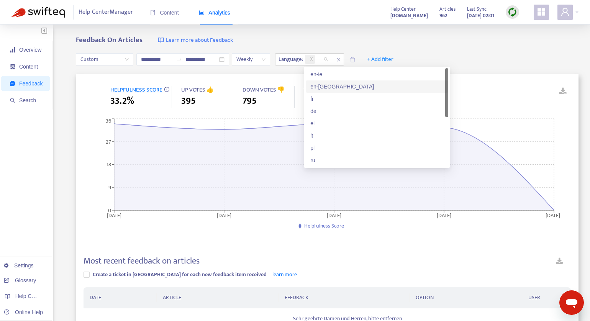
click at [319, 88] on div "en-gb" at bounding box center [376, 86] width 133 height 8
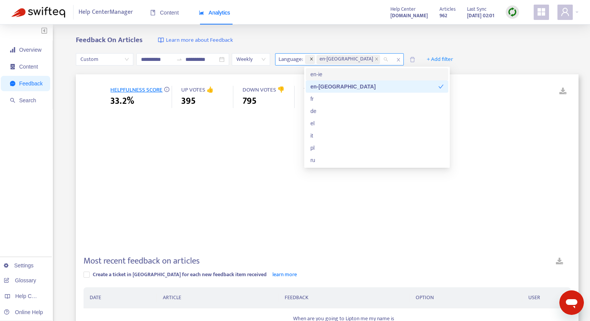
click at [311, 58] on icon "close" at bounding box center [311, 59] width 4 height 4
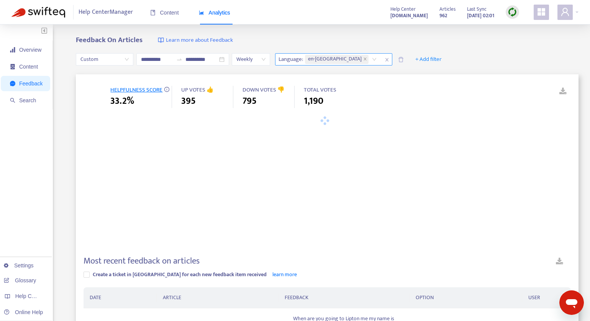
click at [429, 43] on div "Feedback On Articles Learn more about Feedback" at bounding box center [327, 40] width 502 height 9
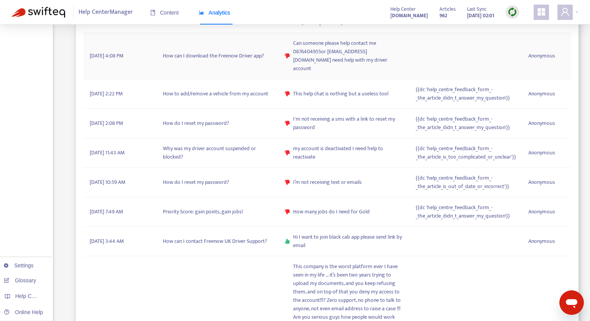
scroll to position [648, 0]
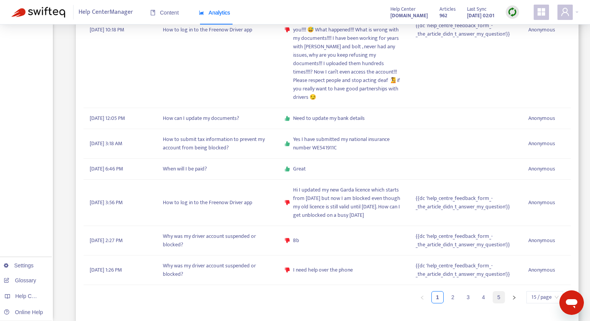
click at [499, 297] on link "5" at bounding box center [498, 296] width 11 height 11
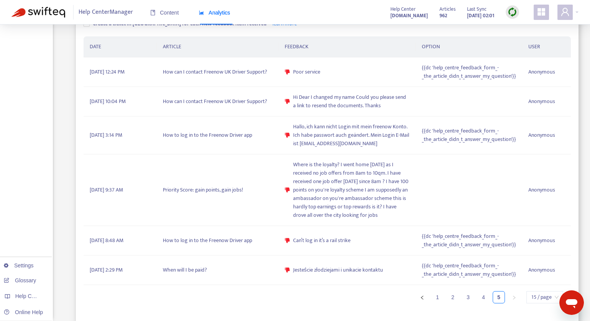
scroll to position [250, 0]
click at [548, 298] on span "15 / page" at bounding box center [545, 298] width 28 height 11
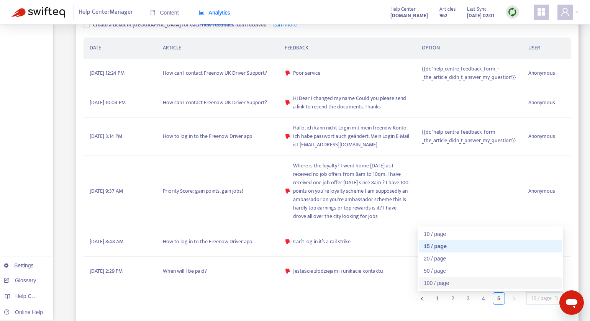
click at [518, 283] on div "100 / page" at bounding box center [490, 283] width 133 height 8
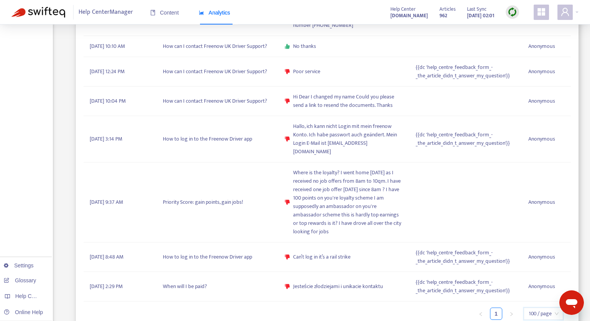
scroll to position [2640, 0]
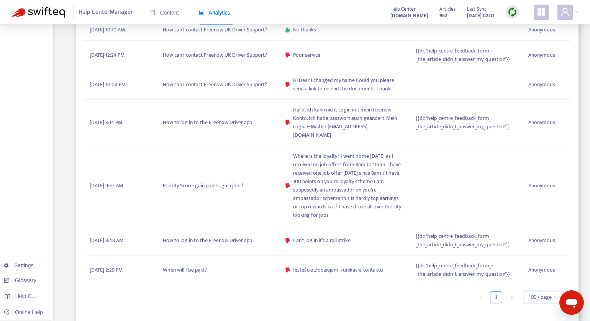
click at [540, 296] on span "100 / page" at bounding box center [543, 296] width 30 height 11
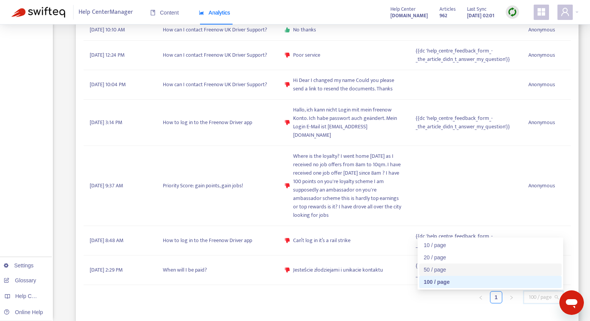
click at [510, 270] on div "50 / page" at bounding box center [490, 269] width 133 height 8
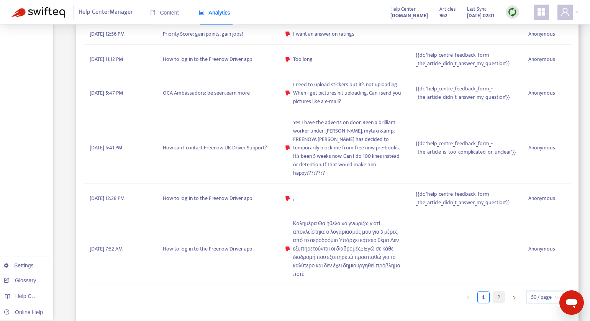
click at [500, 298] on link "2" at bounding box center [498, 296] width 11 height 11
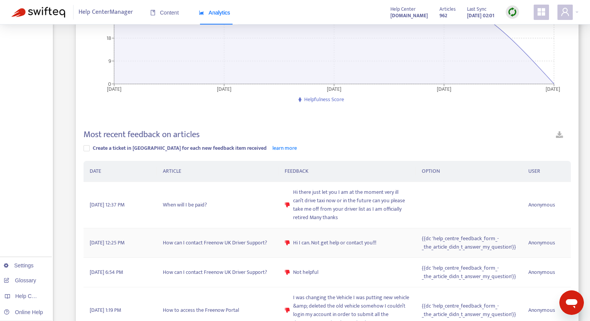
scroll to position [602, 0]
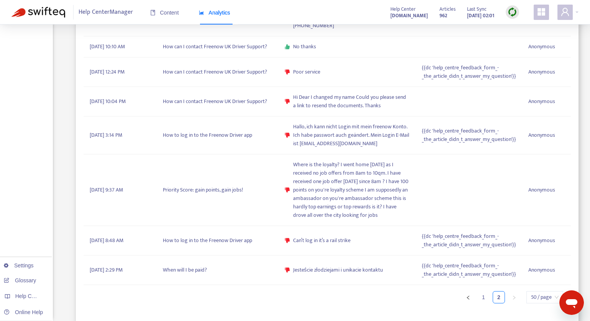
click at [543, 302] on span "50 / page" at bounding box center [545, 296] width 28 height 11
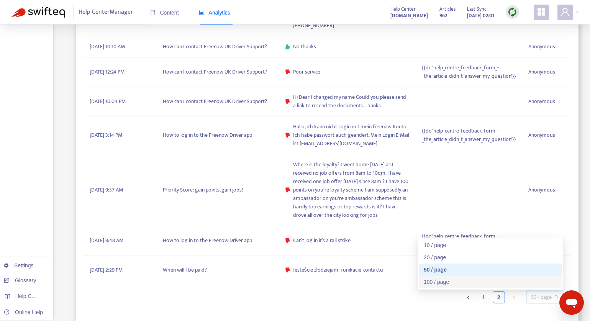
click at [519, 280] on div "100 / page" at bounding box center [490, 282] width 133 height 8
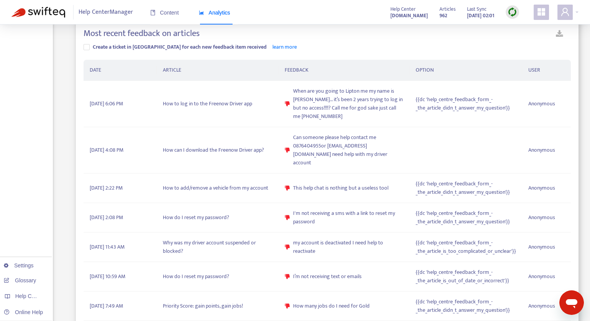
scroll to position [0, 0]
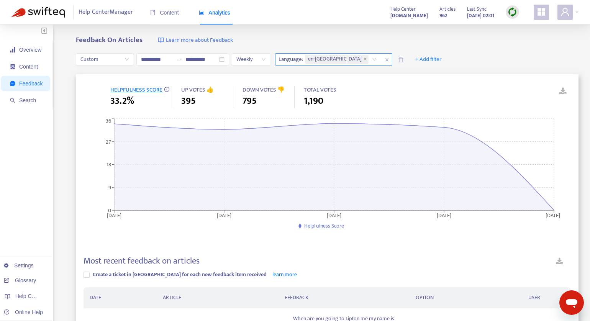
click at [384, 61] on icon "close" at bounding box center [386, 59] width 5 height 5
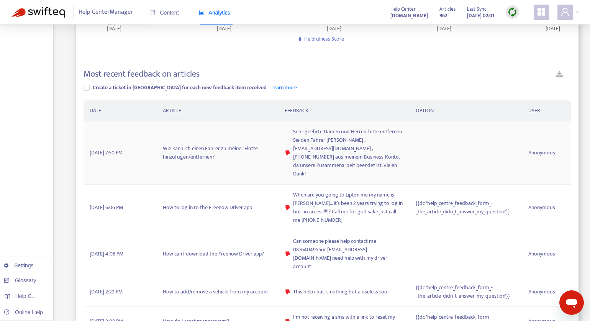
scroll to position [188, 0]
click at [563, 71] on link at bounding box center [559, 74] width 23 height 13
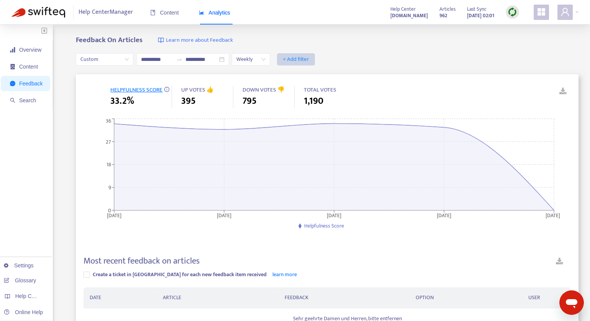
click at [294, 55] on span "+ Add filter" at bounding box center [296, 59] width 26 height 9
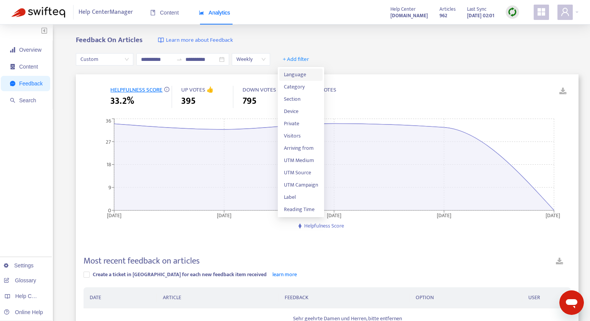
click at [296, 74] on span "Language" at bounding box center [301, 74] width 34 height 8
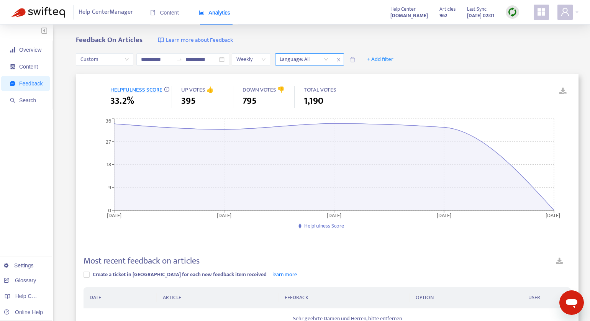
click at [325, 60] on div "Language: All" at bounding box center [303, 59] width 57 height 11
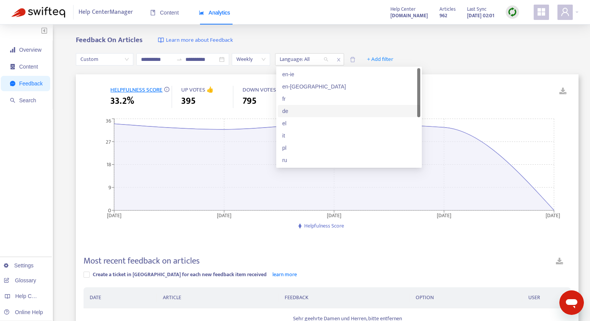
click at [298, 115] on div "de" at bounding box center [348, 111] width 133 height 8
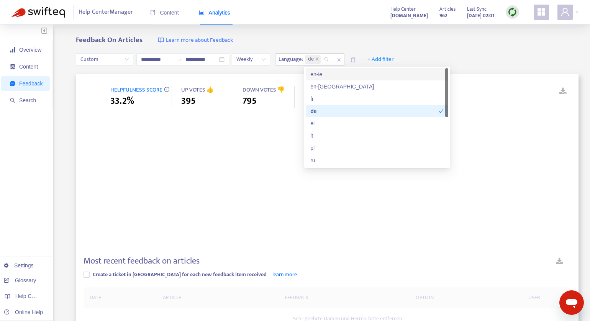
click at [475, 55] on div "**********" at bounding box center [327, 59] width 502 height 29
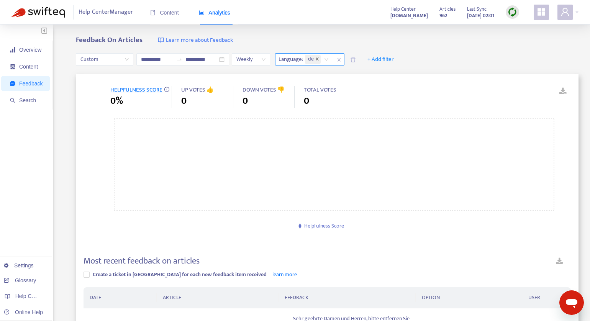
click at [317, 59] on icon "close" at bounding box center [317, 58] width 3 height 3
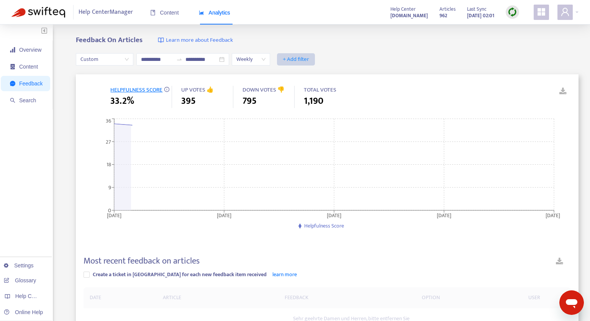
click at [306, 59] on span "+ Add filter" at bounding box center [296, 59] width 26 height 9
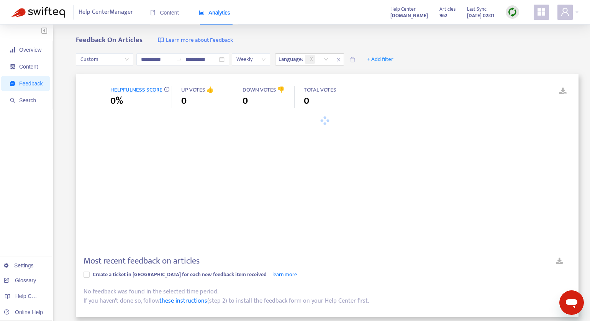
type input "**********"
